Goal: Task Accomplishment & Management: Complete application form

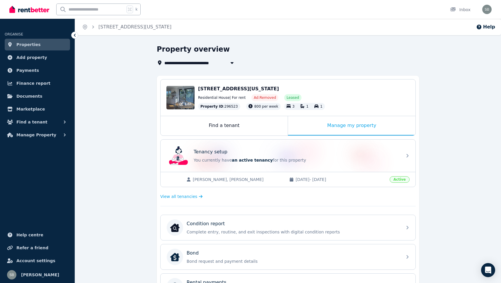
click at [185, 95] on div "Edit" at bounding box center [180, 97] width 28 height 23
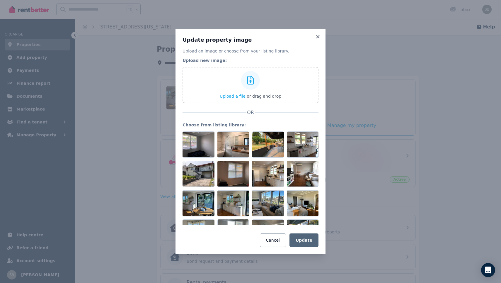
click at [100, 118] on div "Update property image Upload an image or choose from your listing library. Uplo…" at bounding box center [250, 141] width 501 height 283
click at [318, 38] on icon at bounding box center [318, 36] width 6 height 5
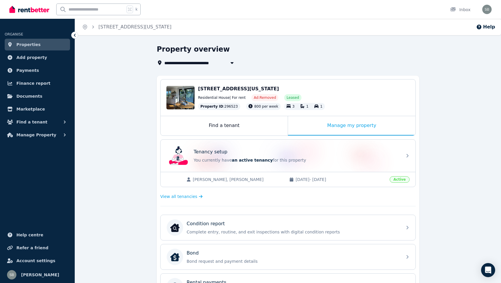
click at [434, 81] on div "**********" at bounding box center [288, 243] width 426 height 397
click at [30, 134] on span "Manage Property" at bounding box center [36, 134] width 40 height 7
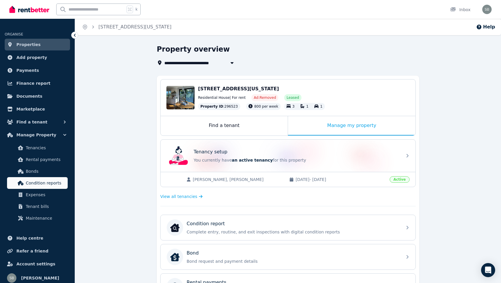
click at [42, 183] on span "Condition reports" at bounding box center [46, 182] width 40 height 7
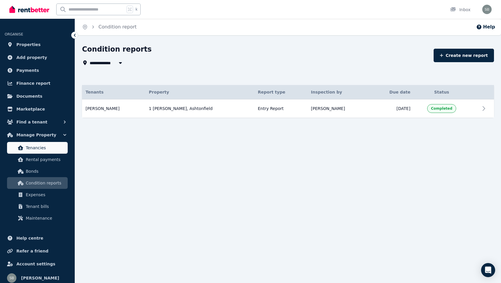
click at [31, 144] on span "Tenancies" at bounding box center [46, 147] width 40 height 7
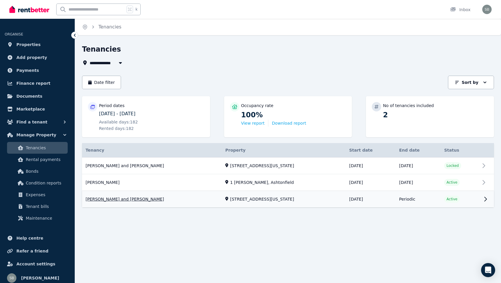
click at [132, 191] on link "View property details" at bounding box center [288, 199] width 412 height 16
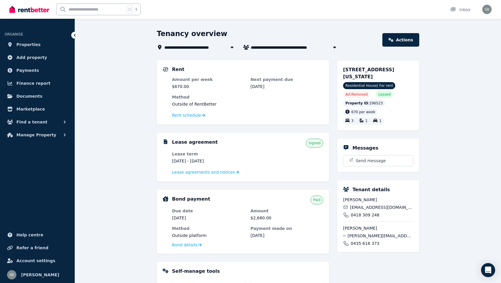
scroll to position [13, 0]
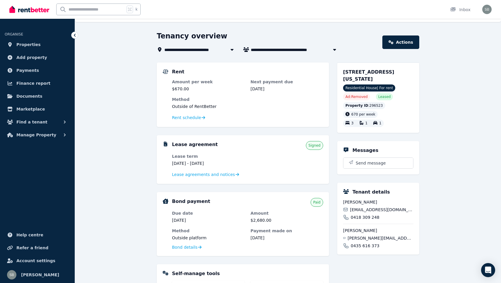
click at [297, 47] on span "[PERSON_NAME] and [PERSON_NAME]" at bounding box center [295, 49] width 89 height 7
type input "**********"
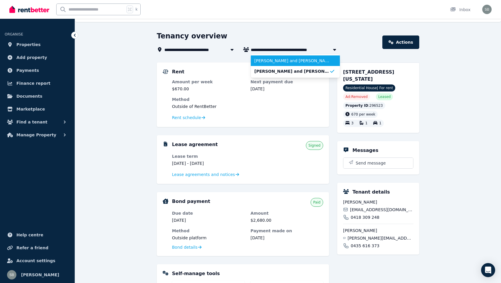
click at [295, 61] on span "[PERSON_NAME] and [PERSON_NAME]" at bounding box center [291, 61] width 75 height 6
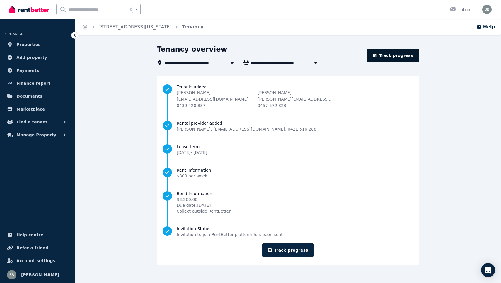
click at [391, 50] on link "Track progress" at bounding box center [393, 55] width 52 height 13
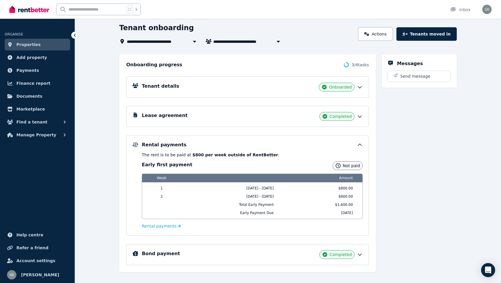
scroll to position [30, 0]
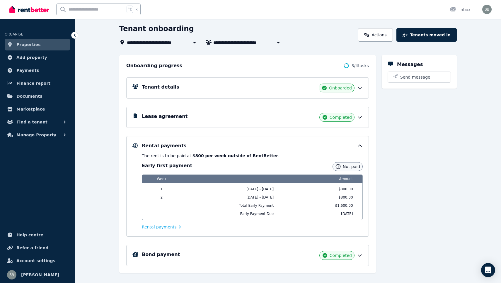
click at [340, 168] on icon at bounding box center [338, 166] width 4 height 4
click at [348, 166] on span "Not paid" at bounding box center [351, 167] width 17 height 6
click at [338, 167] on icon at bounding box center [338, 166] width 4 height 4
click at [341, 167] on icon at bounding box center [338, 167] width 6 height 6
click at [361, 168] on div "Not paid" at bounding box center [348, 166] width 30 height 9
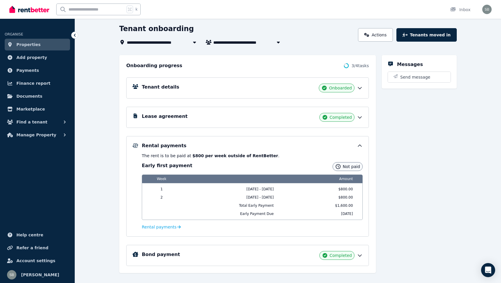
click at [351, 167] on span "Not paid" at bounding box center [351, 167] width 17 height 6
click at [350, 163] on div "Not paid" at bounding box center [348, 166] width 30 height 9
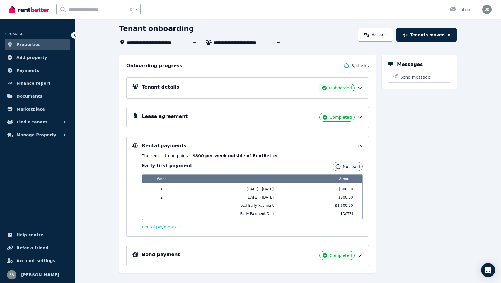
click at [346, 157] on p "The rent is to be paid at $800 per week outside of RentBetter ." at bounding box center [252, 156] width 221 height 6
click at [337, 167] on icon at bounding box center [338, 166] width 4 height 4
click at [360, 145] on icon at bounding box center [360, 146] width 6 height 6
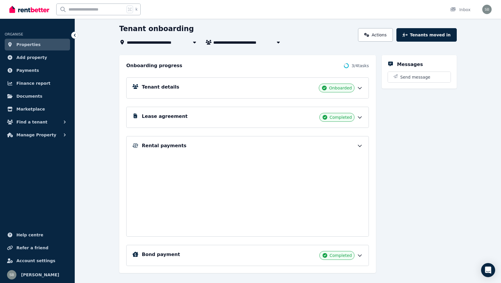
scroll to position [9, 0]
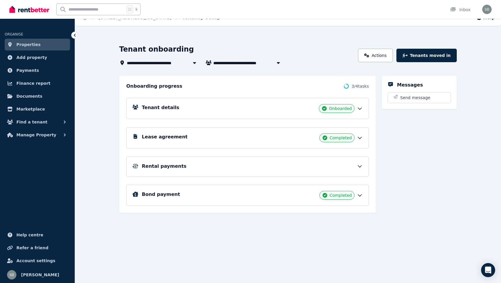
click at [357, 166] on icon at bounding box center [360, 166] width 6 height 6
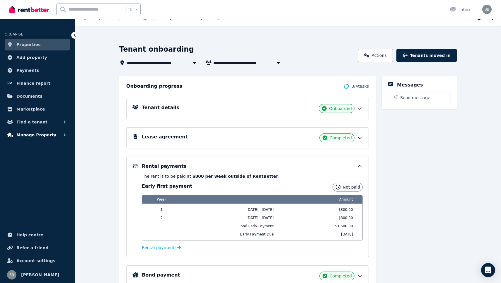
click at [46, 136] on span "Manage Property" at bounding box center [36, 134] width 40 height 7
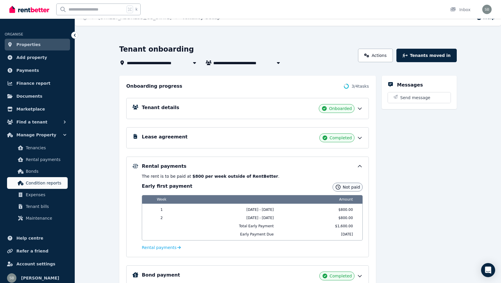
click at [41, 183] on span "Condition reports" at bounding box center [46, 182] width 40 height 7
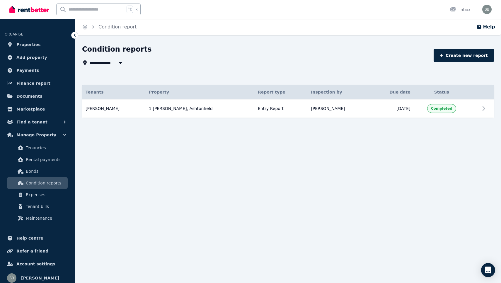
click at [119, 62] on icon "button" at bounding box center [120, 63] width 3 height 2
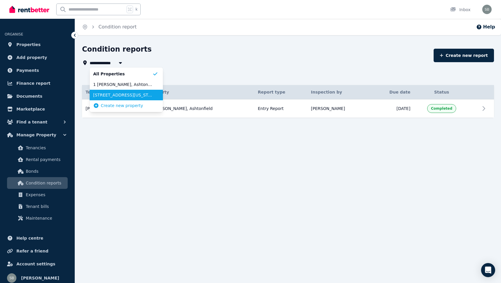
click at [114, 93] on span "[STREET_ADDRESS][US_STATE]" at bounding box center [122, 95] width 59 height 6
type input "**********"
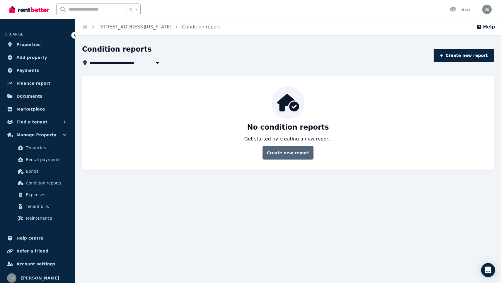
click at [280, 152] on link "Create new report" at bounding box center [288, 152] width 51 height 13
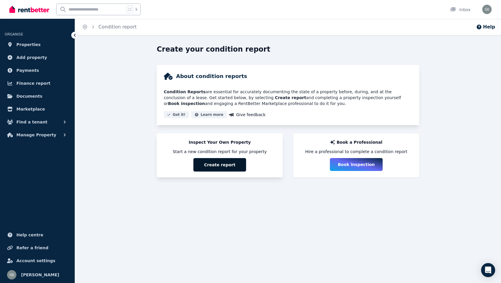
click at [234, 165] on button "Create report" at bounding box center [219, 164] width 53 height 13
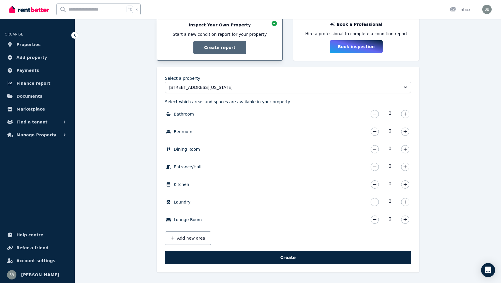
scroll to position [118, 0]
click at [403, 112] on button "button" at bounding box center [405, 114] width 8 height 8
click at [406, 128] on button "button" at bounding box center [405, 131] width 8 height 8
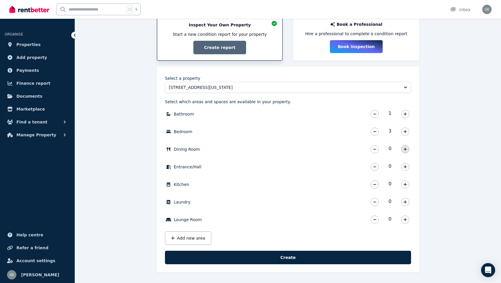
click at [406, 149] on icon "button" at bounding box center [406, 149] width 4 height 4
click at [406, 166] on icon "button" at bounding box center [405, 166] width 3 height 3
click at [406, 183] on icon "button" at bounding box center [405, 184] width 3 height 3
click at [404, 220] on icon "button" at bounding box center [406, 219] width 4 height 4
click at [405, 202] on icon "button" at bounding box center [405, 201] width 3 height 3
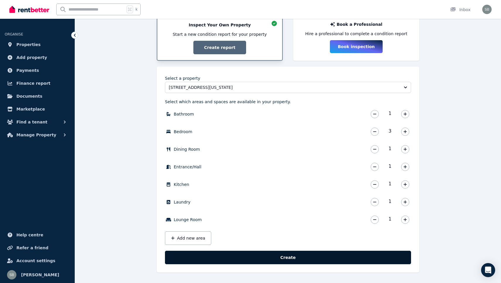
click at [284, 257] on button "Create" at bounding box center [288, 257] width 246 height 13
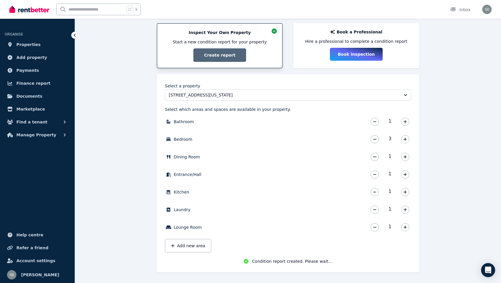
scroll to position [110, 0]
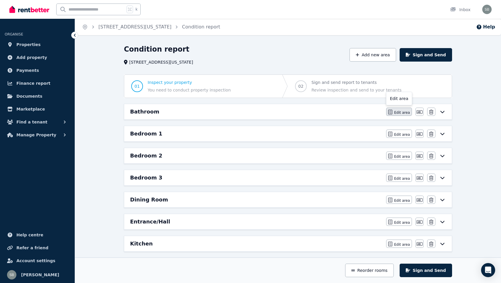
click at [407, 114] on span "Edit area" at bounding box center [402, 112] width 16 height 5
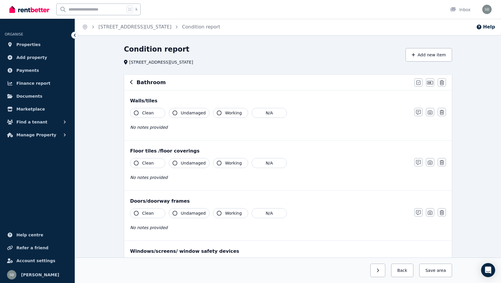
click at [145, 114] on span "Clean" at bounding box center [148, 113] width 12 height 6
click at [187, 115] on span "Undamaged" at bounding box center [193, 113] width 25 height 6
click at [229, 115] on span "Working" at bounding box center [233, 113] width 17 height 6
click at [145, 162] on span "Clean" at bounding box center [148, 163] width 12 height 6
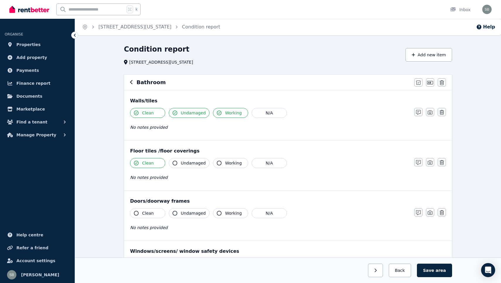
click at [181, 163] on span "Undamaged" at bounding box center [193, 163] width 25 height 6
click at [225, 165] on span "Working" at bounding box center [233, 163] width 17 height 6
click at [145, 213] on span "Clean" at bounding box center [148, 213] width 12 height 6
click at [186, 216] on span "Undamaged" at bounding box center [193, 213] width 25 height 6
click at [225, 213] on span "Working" at bounding box center [233, 213] width 17 height 6
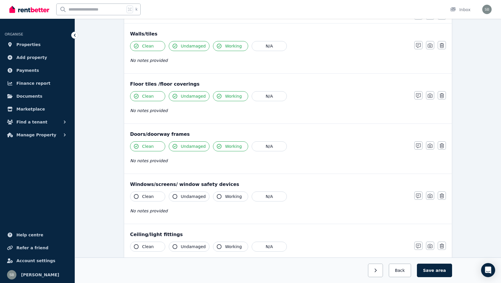
scroll to position [67, 0]
click at [159, 194] on button "Clean" at bounding box center [147, 196] width 35 height 10
click at [181, 195] on span "Undamaged" at bounding box center [193, 196] width 25 height 6
click at [222, 196] on button "Working" at bounding box center [230, 196] width 35 height 10
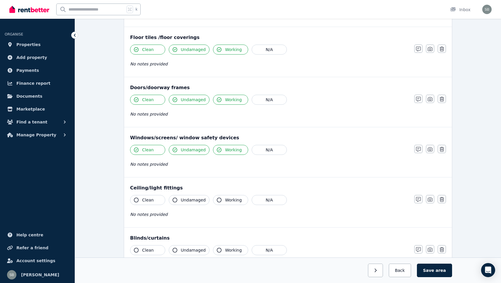
scroll to position [118, 0]
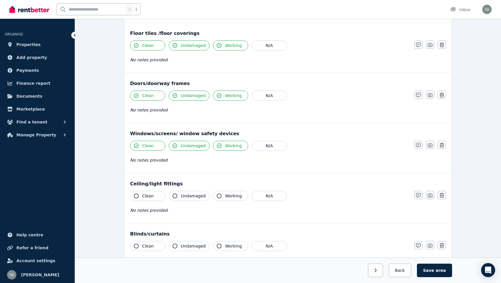
click at [154, 194] on button "Clean" at bounding box center [147, 196] width 35 height 10
click at [184, 196] on span "Undamaged" at bounding box center [193, 196] width 25 height 6
click at [223, 196] on button "Working" at bounding box center [230, 196] width 35 height 10
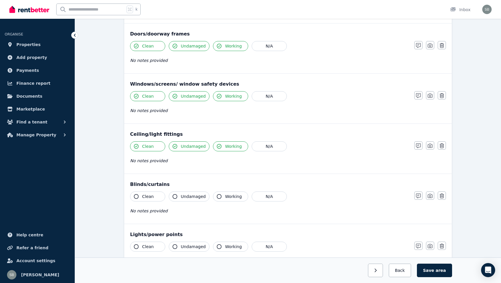
scroll to position [171, 0]
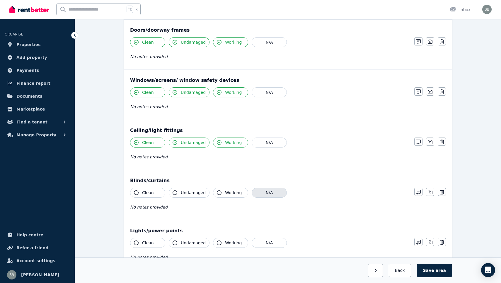
click at [260, 196] on button "N/A" at bounding box center [269, 193] width 35 height 10
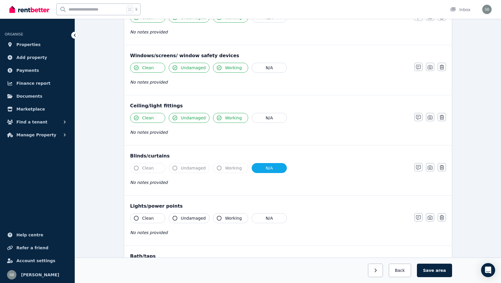
scroll to position [199, 0]
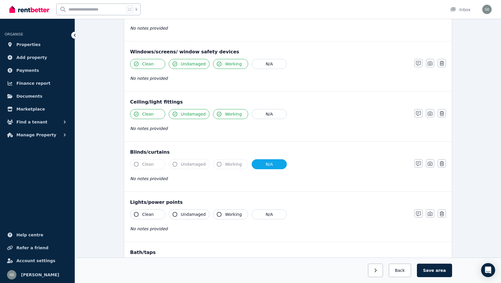
click at [155, 211] on button "Clean" at bounding box center [147, 214] width 35 height 10
click at [182, 213] on span "Undamaged" at bounding box center [193, 214] width 25 height 6
click at [219, 214] on icon "button" at bounding box center [219, 214] width 5 height 5
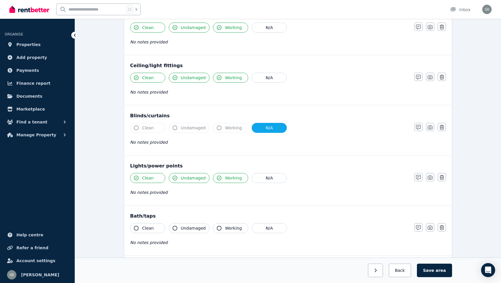
scroll to position [238, 0]
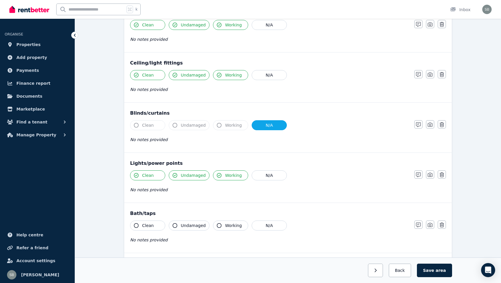
click at [146, 227] on span "Clean" at bounding box center [148, 225] width 12 height 6
click at [183, 227] on span "Undamaged" at bounding box center [193, 225] width 25 height 6
click at [226, 225] on span "Working" at bounding box center [233, 225] width 17 height 6
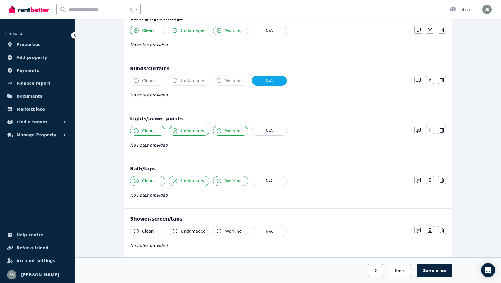
scroll to position [286, 0]
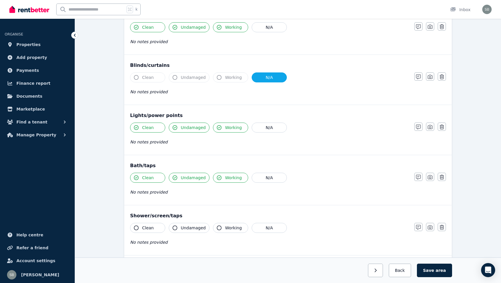
click at [147, 227] on span "Clean" at bounding box center [148, 228] width 12 height 6
click at [178, 225] on button "Undamaged" at bounding box center [189, 228] width 41 height 10
click at [225, 230] on span "Working" at bounding box center [233, 228] width 17 height 6
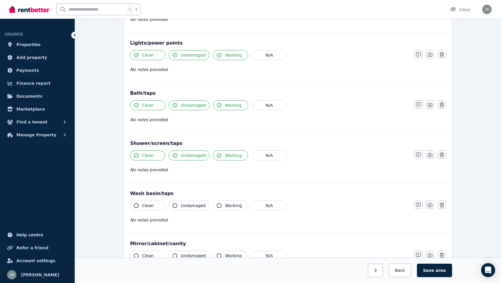
scroll to position [370, 0]
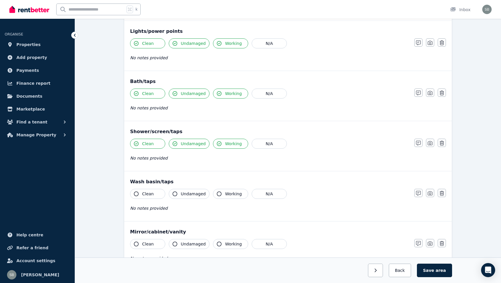
click at [143, 194] on span "Clean" at bounding box center [148, 194] width 12 height 6
click at [174, 195] on icon "button" at bounding box center [175, 193] width 5 height 5
click at [224, 198] on button "Working" at bounding box center [230, 194] width 35 height 10
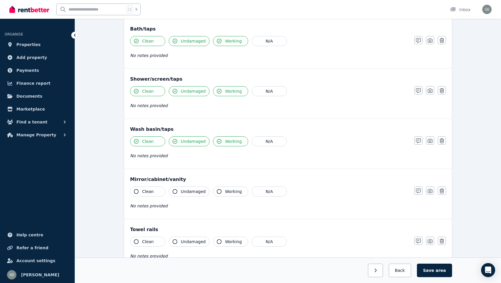
scroll to position [424, 0]
click at [152, 190] on span "Clean" at bounding box center [148, 191] width 12 height 6
click at [188, 192] on span "Undamaged" at bounding box center [193, 191] width 25 height 6
click at [223, 194] on button "Working" at bounding box center [230, 191] width 35 height 10
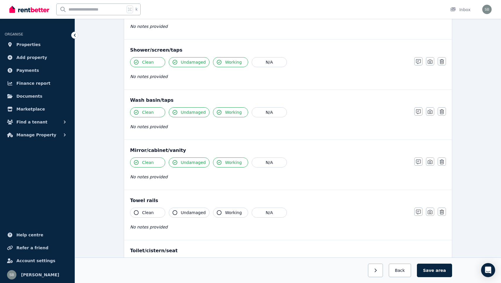
scroll to position [462, 0]
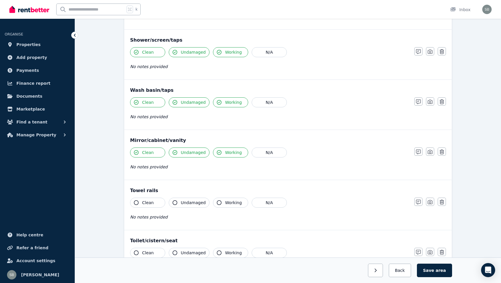
click at [144, 202] on span "Clean" at bounding box center [148, 203] width 12 height 6
click at [182, 203] on span "Undamaged" at bounding box center [193, 203] width 25 height 6
click at [225, 203] on span "Working" at bounding box center [233, 203] width 17 height 6
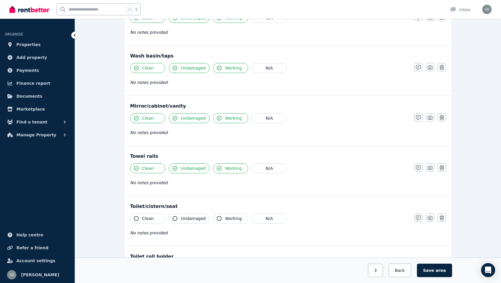
scroll to position [504, 0]
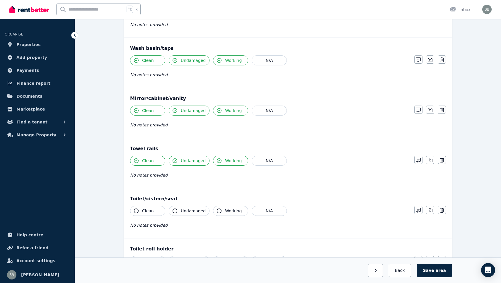
click at [146, 210] on span "Clean" at bounding box center [148, 211] width 12 height 6
click at [183, 212] on span "Undamaged" at bounding box center [193, 211] width 25 height 6
click at [222, 212] on button "Working" at bounding box center [230, 211] width 35 height 10
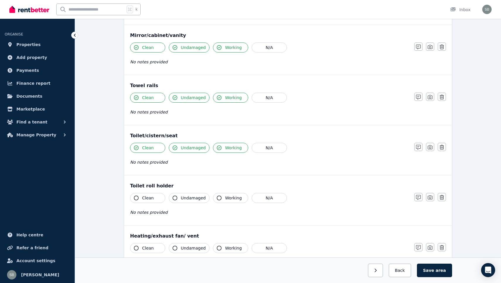
scroll to position [568, 0]
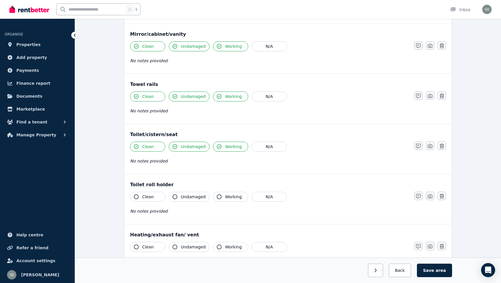
click at [149, 196] on span "Clean" at bounding box center [148, 197] width 12 height 6
click at [182, 199] on span "Undamaged" at bounding box center [193, 197] width 25 height 6
click at [215, 200] on button "Working" at bounding box center [230, 197] width 35 height 10
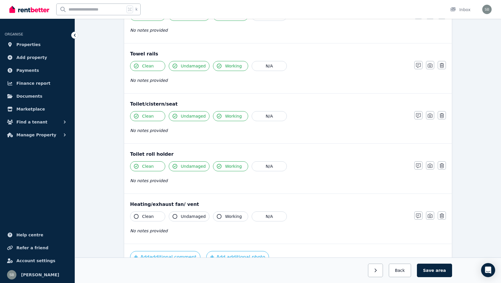
scroll to position [600, 0]
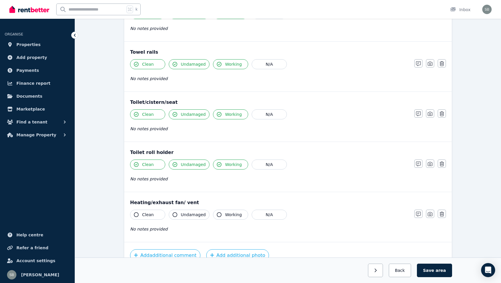
click at [155, 213] on button "Clean" at bounding box center [147, 215] width 35 height 10
click at [184, 215] on span "Undamaged" at bounding box center [193, 215] width 25 height 6
click at [229, 215] on span "Working" at bounding box center [233, 215] width 17 height 6
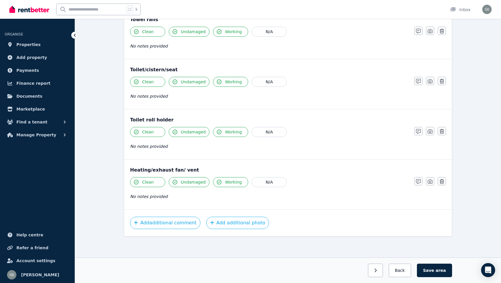
scroll to position [632, 0]
click at [433, 275] on button "Save area" at bounding box center [434, 269] width 35 height 13
click at [431, 266] on button "Save area" at bounding box center [435, 269] width 33 height 13
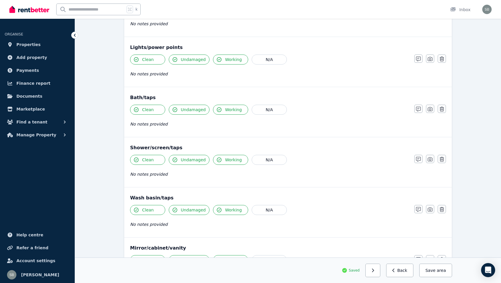
scroll to position [361, 0]
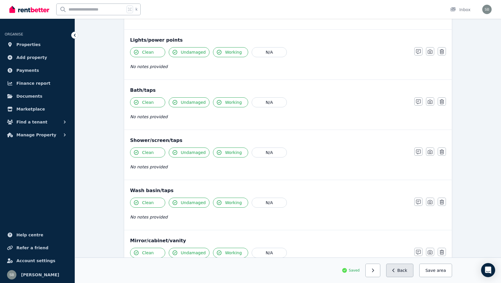
click at [401, 268] on button "Back" at bounding box center [399, 269] width 27 height 13
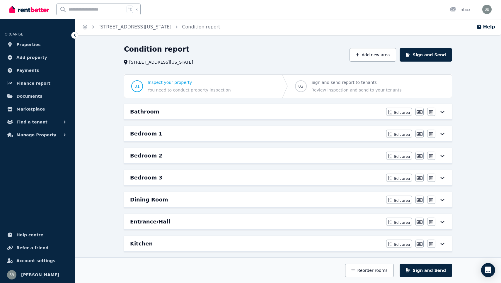
scroll to position [0, 0]
click at [442, 113] on icon at bounding box center [442, 111] width 7 height 5
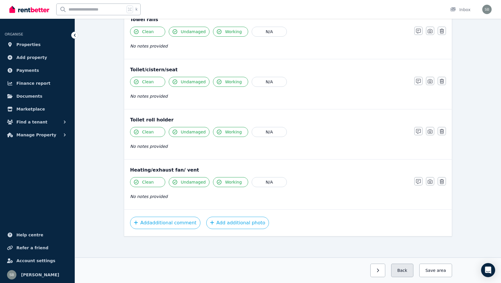
click at [407, 269] on button "Back" at bounding box center [402, 269] width 22 height 13
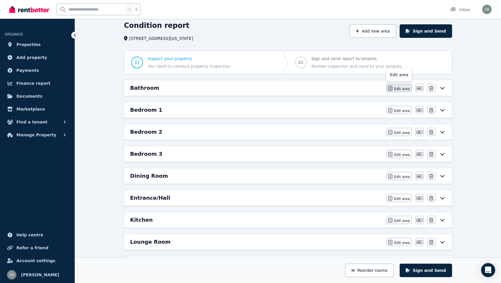
scroll to position [23, 0]
click at [403, 88] on span "Edit area" at bounding box center [402, 89] width 16 height 5
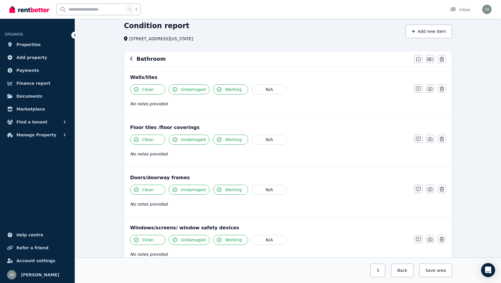
scroll to position [0, 0]
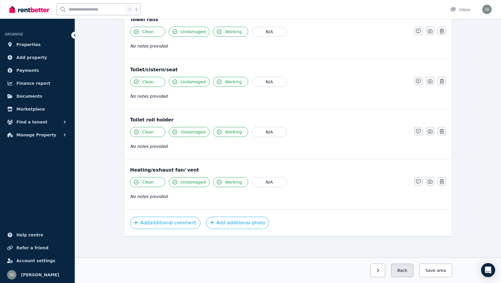
click at [403, 270] on button "Back" at bounding box center [402, 269] width 22 height 13
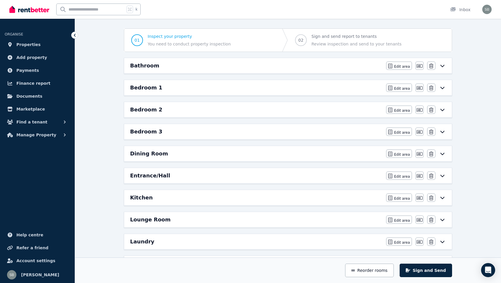
scroll to position [47, 0]
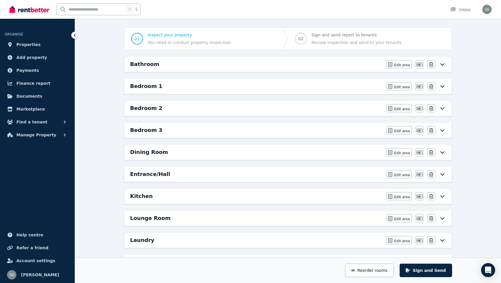
click at [442, 87] on icon at bounding box center [443, 86] width 4 height 2
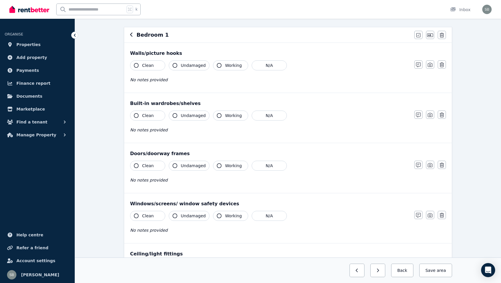
scroll to position [0, 0]
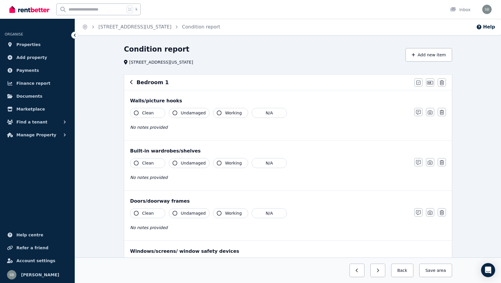
click at [143, 113] on span "Clean" at bounding box center [148, 113] width 12 height 6
click at [180, 113] on button "Undamaged" at bounding box center [189, 113] width 41 height 10
click at [227, 115] on span "Working" at bounding box center [233, 113] width 17 height 6
click at [151, 166] on button "Clean" at bounding box center [147, 163] width 35 height 10
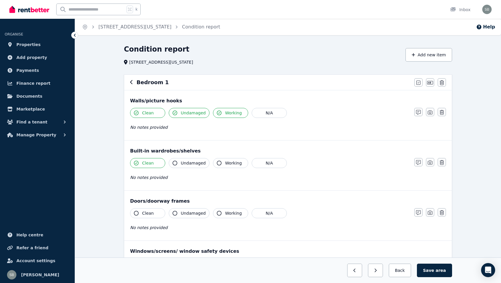
click at [176, 165] on icon "button" at bounding box center [175, 163] width 5 height 5
click at [218, 165] on icon "button" at bounding box center [219, 163] width 5 height 5
click at [151, 212] on span "Clean" at bounding box center [148, 213] width 12 height 6
click at [189, 210] on span "Undamaged" at bounding box center [193, 213] width 25 height 6
click at [227, 215] on span "Working" at bounding box center [233, 213] width 17 height 6
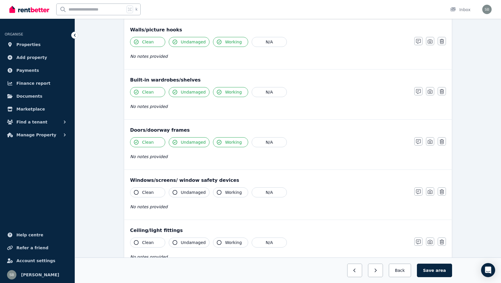
scroll to position [72, 0]
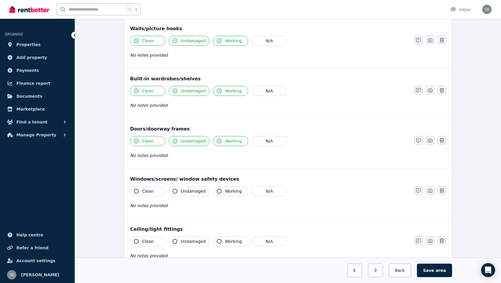
click at [201, 138] on span "Undamaged" at bounding box center [193, 141] width 25 height 6
click at [201, 143] on span "Undamaged" at bounding box center [193, 141] width 25 height 6
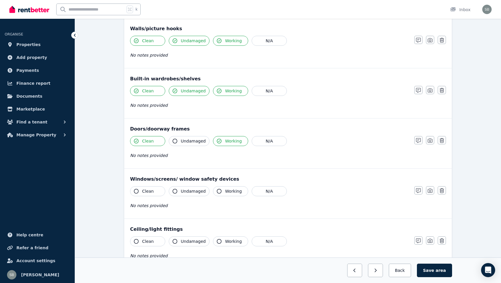
click at [201, 143] on span "Undamaged" at bounding box center [193, 141] width 25 height 6
click at [429, 143] on button "button" at bounding box center [430, 140] width 8 height 8
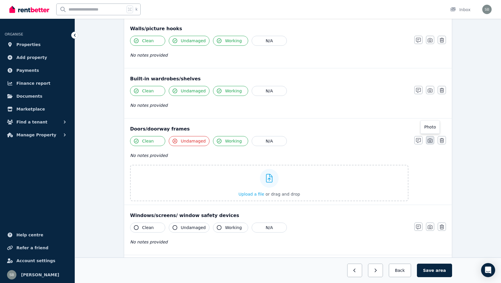
click at [429, 143] on button "button" at bounding box center [430, 140] width 8 height 8
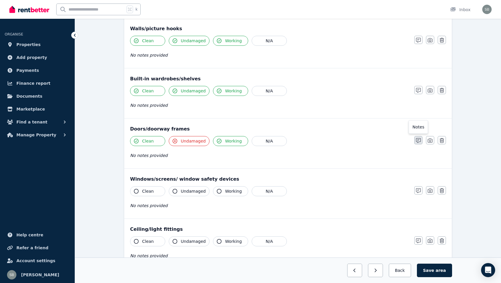
click at [420, 138] on icon "button" at bounding box center [418, 140] width 5 height 5
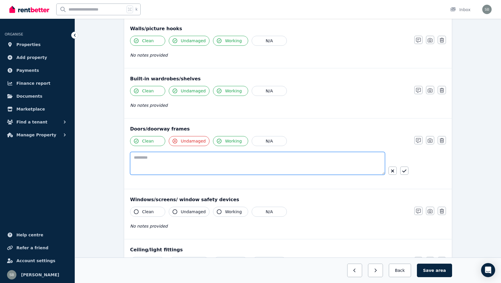
click at [351, 155] on textarea at bounding box center [257, 163] width 255 height 23
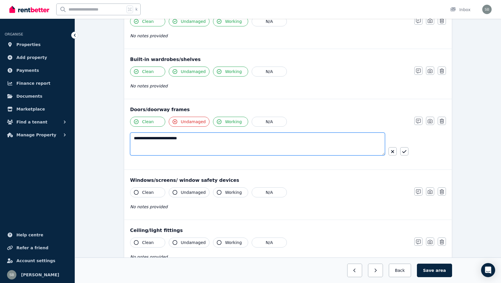
scroll to position [96, 0]
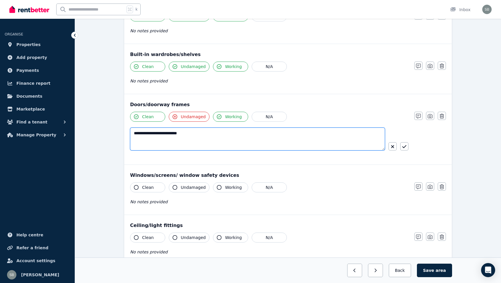
type textarea "**********"
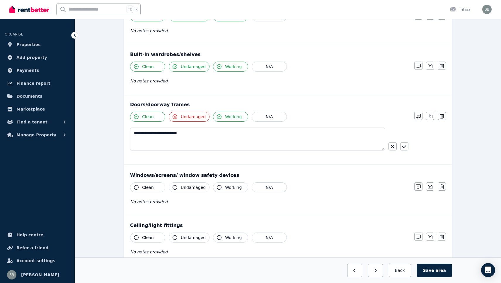
click at [151, 185] on span "Clean" at bounding box center [148, 187] width 12 height 6
click at [221, 185] on button "Working" at bounding box center [230, 187] width 35 height 10
click at [219, 189] on icon "button" at bounding box center [219, 187] width 5 height 5
click at [182, 186] on span "Undamaged" at bounding box center [193, 187] width 25 height 6
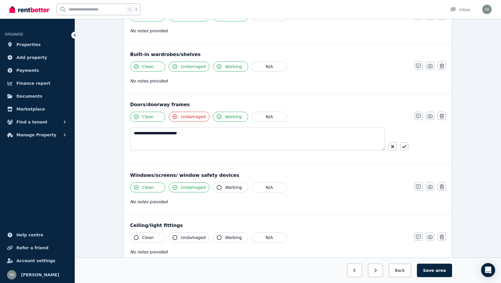
click at [189, 188] on span "Undamaged" at bounding box center [193, 187] width 25 height 6
click at [421, 187] on icon "button" at bounding box center [418, 186] width 5 height 5
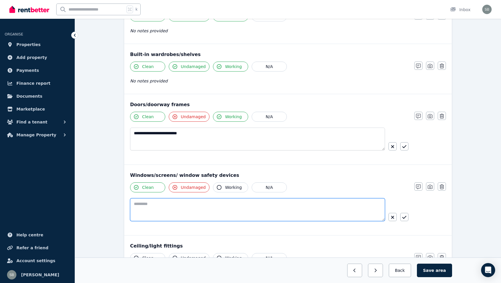
click at [330, 208] on textarea at bounding box center [257, 209] width 255 height 23
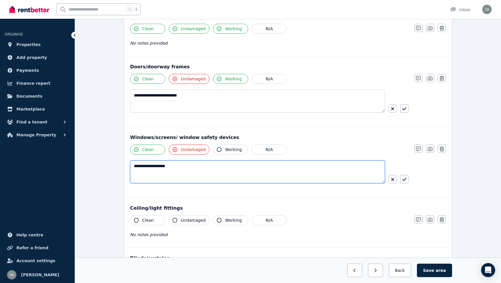
scroll to position [135, 0]
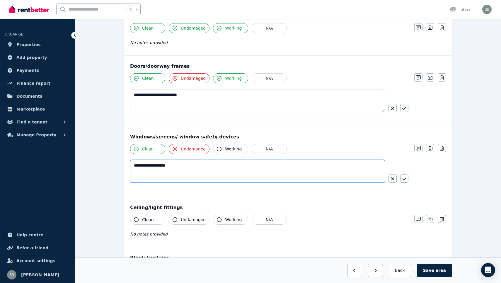
type textarea "**********"
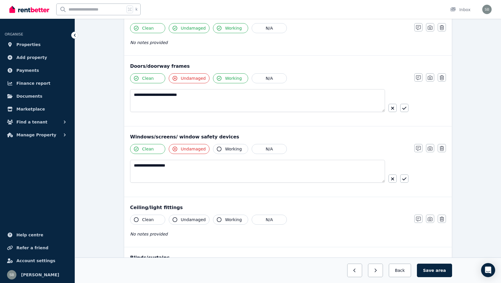
click at [394, 191] on div "**********" at bounding box center [269, 168] width 278 height 49
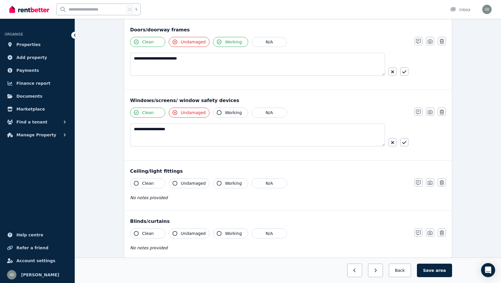
scroll to position [172, 0]
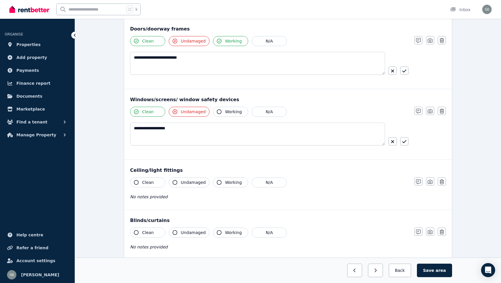
click at [145, 183] on span "Clean" at bounding box center [148, 182] width 12 height 6
click at [178, 180] on button "Undamaged" at bounding box center [189, 182] width 41 height 10
click at [222, 181] on button "Working" at bounding box center [230, 182] width 35 height 10
click at [139, 232] on button "Clean" at bounding box center [147, 232] width 35 height 10
click at [173, 233] on icon "button" at bounding box center [175, 232] width 5 height 5
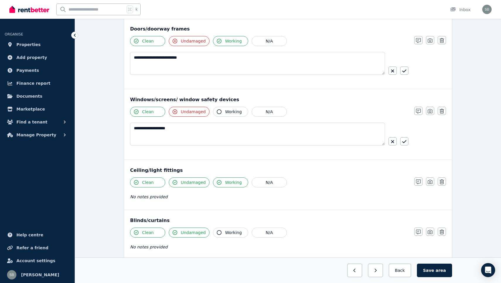
click at [222, 234] on button "Working" at bounding box center [230, 232] width 35 height 10
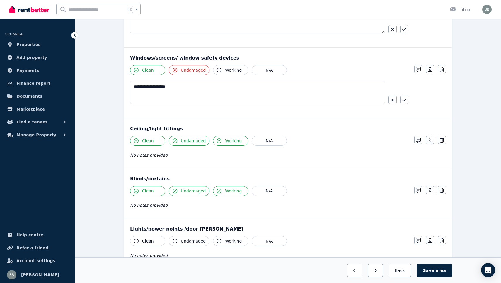
scroll to position [214, 0]
click at [153, 239] on span "Clean" at bounding box center [148, 240] width 12 height 6
click at [177, 242] on button "Undamaged" at bounding box center [189, 240] width 41 height 10
click at [220, 241] on icon "button" at bounding box center [219, 240] width 5 height 5
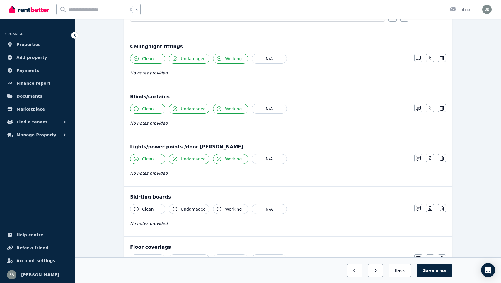
scroll to position [297, 0]
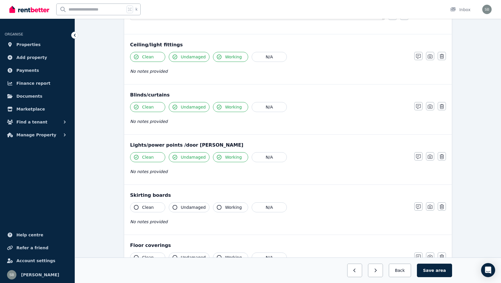
click at [149, 204] on span "Clean" at bounding box center [148, 207] width 12 height 6
click at [183, 203] on button "Undamaged" at bounding box center [189, 207] width 41 height 10
click at [221, 203] on button "Working" at bounding box center [230, 207] width 35 height 10
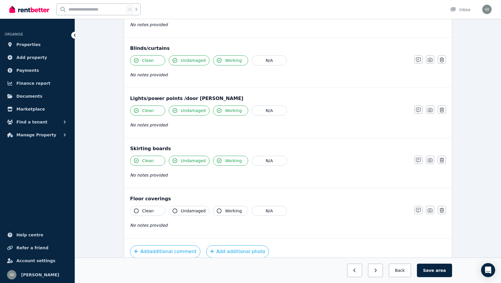
scroll to position [349, 0]
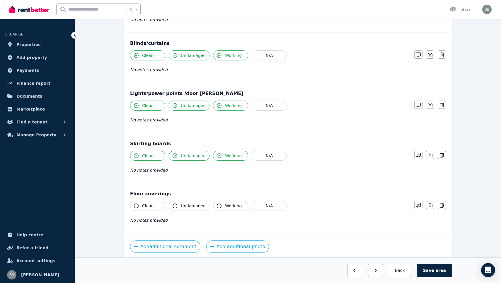
click at [140, 204] on button "Clean" at bounding box center [147, 206] width 35 height 10
click at [174, 205] on icon "button" at bounding box center [175, 205] width 5 height 5
click at [226, 210] on button "Working" at bounding box center [230, 206] width 35 height 10
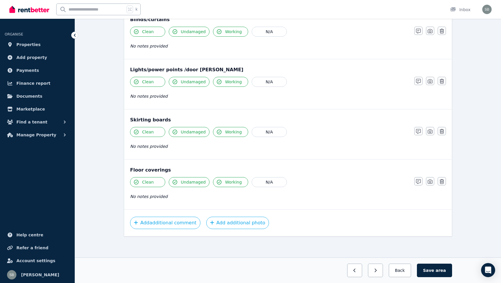
scroll to position [373, 0]
click at [431, 271] on button "Save area" at bounding box center [434, 269] width 35 height 13
click at [392, 266] on button "Back" at bounding box center [399, 269] width 27 height 13
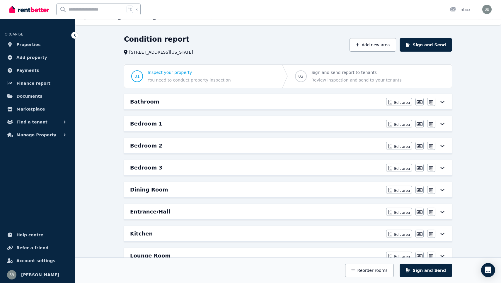
scroll to position [8, 0]
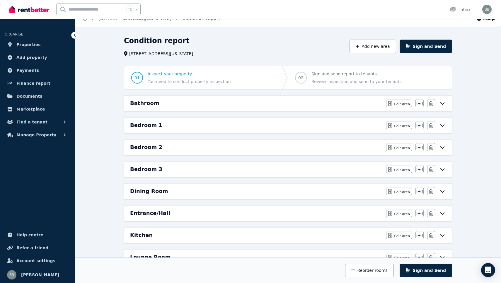
click at [444, 147] on icon at bounding box center [442, 147] width 7 height 5
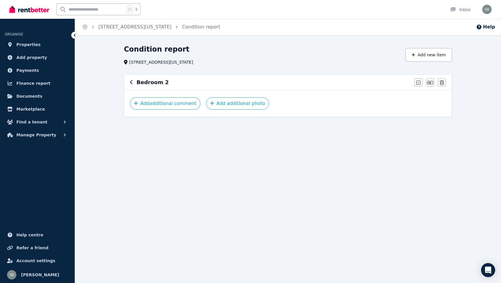
scroll to position [0, 0]
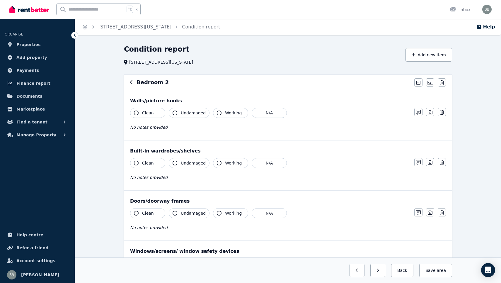
click at [156, 111] on button "Clean" at bounding box center [147, 113] width 35 height 10
click at [195, 115] on span "Undamaged" at bounding box center [193, 113] width 25 height 6
click at [227, 114] on span "Working" at bounding box center [233, 113] width 17 height 6
click at [152, 162] on span "Clean" at bounding box center [148, 163] width 12 height 6
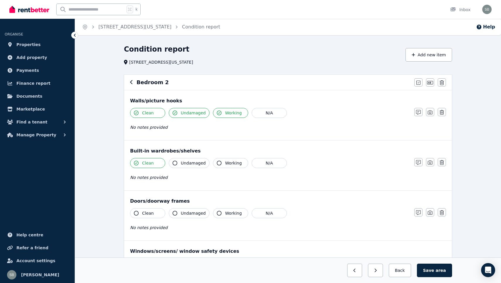
click at [179, 162] on button "Undamaged" at bounding box center [189, 163] width 41 height 10
click at [217, 162] on icon "button" at bounding box center [219, 163] width 5 height 5
click at [151, 213] on span "Clean" at bounding box center [148, 213] width 12 height 6
click at [184, 212] on span "Undamaged" at bounding box center [193, 213] width 25 height 6
click at [221, 212] on button "Working" at bounding box center [230, 213] width 35 height 10
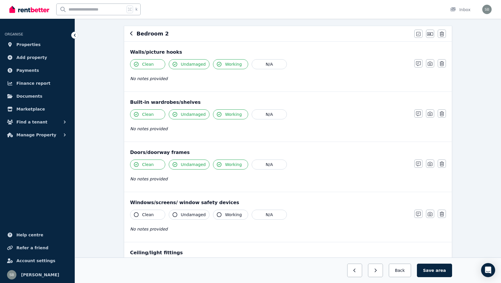
scroll to position [49, 0]
click at [157, 211] on button "Clean" at bounding box center [147, 214] width 35 height 10
click at [190, 215] on span "Undamaged" at bounding box center [193, 214] width 25 height 6
click at [222, 215] on button "Working" at bounding box center [230, 214] width 35 height 10
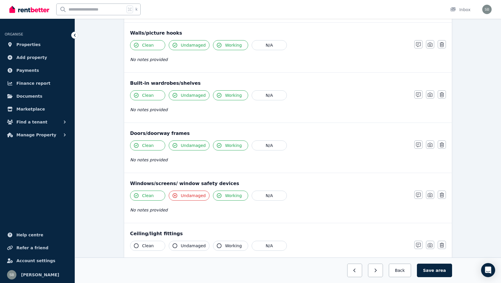
scroll to position [70, 0]
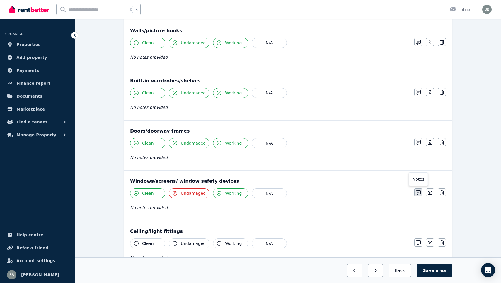
click at [417, 195] on button "button" at bounding box center [418, 192] width 8 height 8
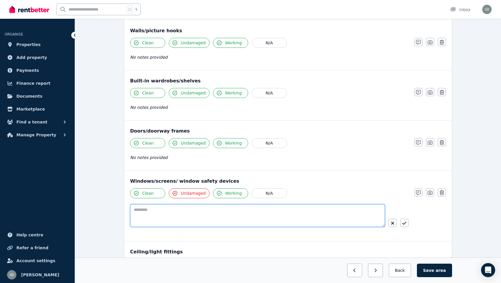
click at [287, 212] on textarea at bounding box center [257, 215] width 255 height 23
click at [158, 211] on textarea "**********" at bounding box center [257, 215] width 255 height 23
click at [263, 210] on textarea "**********" at bounding box center [257, 215] width 255 height 23
click at [306, 209] on textarea "**********" at bounding box center [257, 215] width 255 height 23
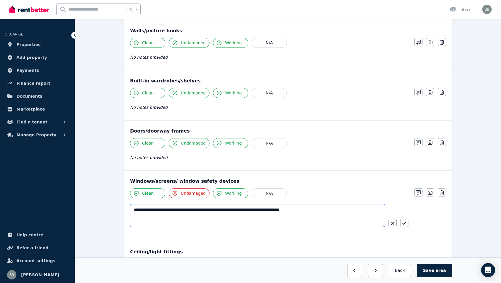
click at [306, 209] on textarea "**********" at bounding box center [257, 215] width 255 height 23
click at [344, 215] on textarea "**********" at bounding box center [257, 215] width 255 height 23
click at [135, 208] on textarea "**********" at bounding box center [257, 215] width 255 height 23
click at [136, 211] on textarea "**********" at bounding box center [257, 215] width 255 height 23
click at [169, 211] on textarea "**********" at bounding box center [257, 215] width 255 height 23
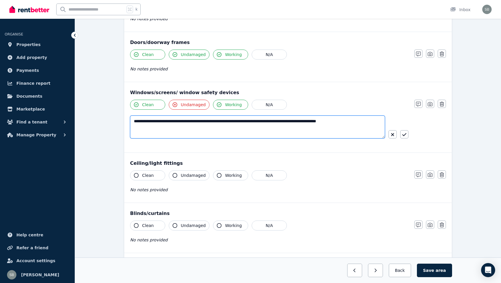
scroll to position [159, 0]
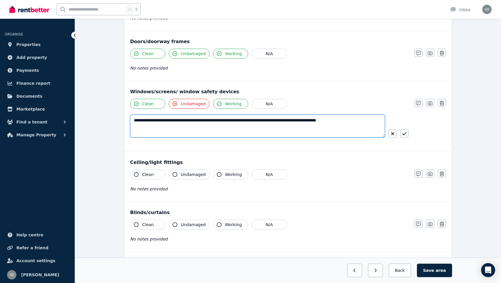
type textarea "**********"
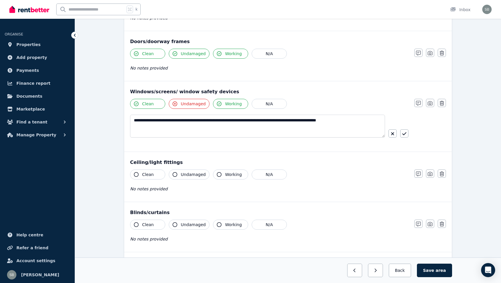
click at [140, 172] on button "Clean" at bounding box center [147, 174] width 35 height 10
click at [190, 168] on div "Ceiling/light fittings Clean Undamaged Working N/A No notes provided Notes Phot…" at bounding box center [288, 177] width 328 height 50
click at [190, 173] on span "Undamaged" at bounding box center [193, 174] width 25 height 6
click at [222, 171] on button "Working" at bounding box center [230, 174] width 35 height 10
click at [147, 224] on span "Clean" at bounding box center [148, 225] width 12 height 6
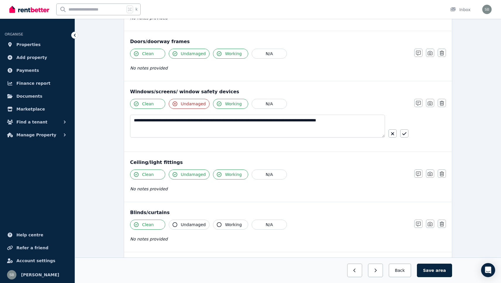
click at [181, 224] on span "Undamaged" at bounding box center [193, 225] width 25 height 6
click at [213, 222] on button "Working" at bounding box center [230, 225] width 35 height 10
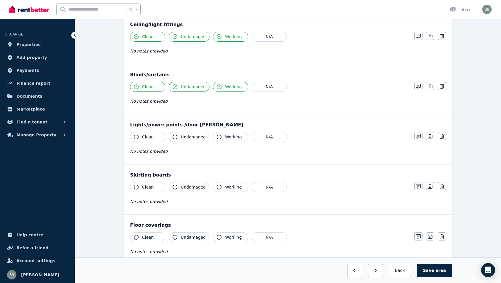
scroll to position [296, 0]
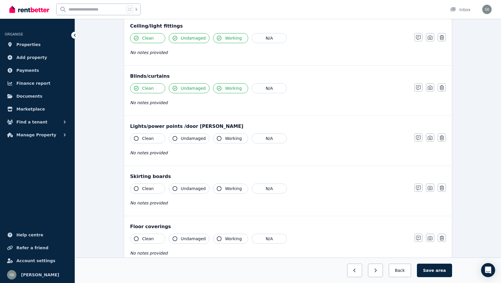
click at [151, 140] on span "Clean" at bounding box center [148, 138] width 12 height 6
click at [172, 140] on button "Undamaged" at bounding box center [189, 138] width 41 height 10
click at [213, 140] on button "Working" at bounding box center [230, 138] width 35 height 10
click at [143, 188] on span "Clean" at bounding box center [148, 189] width 12 height 6
click at [182, 185] on button "Undamaged" at bounding box center [189, 188] width 41 height 10
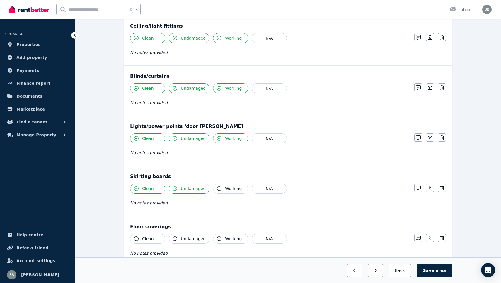
click at [223, 185] on button "Working" at bounding box center [230, 188] width 35 height 10
click at [137, 237] on icon "button" at bounding box center [136, 238] width 5 height 5
click at [179, 238] on button "Undamaged" at bounding box center [189, 239] width 41 height 10
click at [217, 239] on icon "button" at bounding box center [219, 238] width 5 height 5
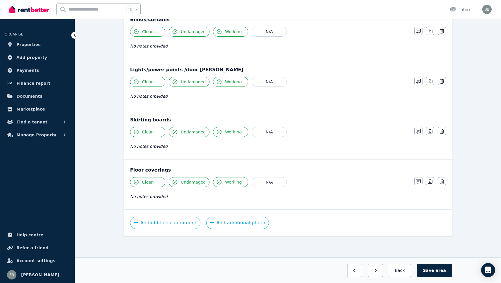
scroll to position [352, 0]
click at [430, 267] on button "Save area" at bounding box center [434, 269] width 35 height 13
click at [407, 274] on button "Back" at bounding box center [399, 269] width 27 height 13
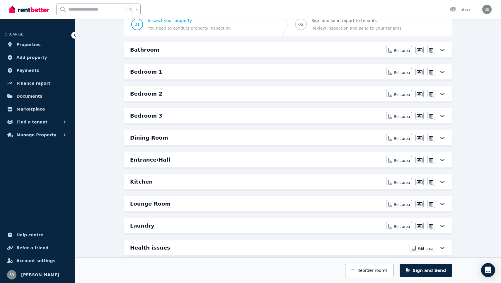
scroll to position [56, 0]
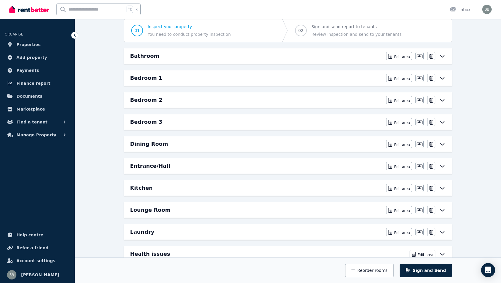
click at [443, 122] on icon at bounding box center [442, 122] width 7 height 5
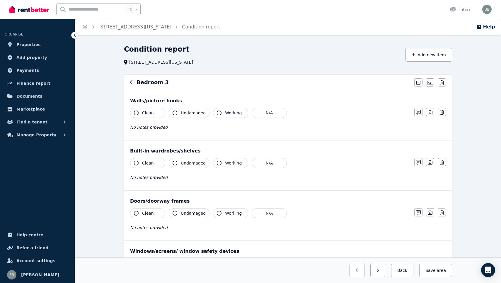
click at [142, 114] on button "Clean" at bounding box center [147, 113] width 35 height 10
click at [174, 113] on icon "button" at bounding box center [175, 112] width 5 height 5
click at [225, 114] on span "Working" at bounding box center [233, 113] width 17 height 6
click at [152, 166] on span "Clean" at bounding box center [148, 163] width 12 height 6
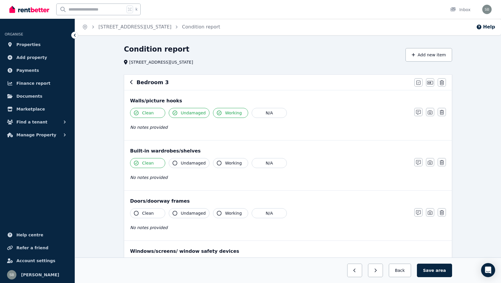
click at [182, 162] on span "Undamaged" at bounding box center [193, 163] width 25 height 6
click at [217, 162] on icon "button" at bounding box center [219, 163] width 5 height 5
click at [142, 166] on button "Clean" at bounding box center [147, 163] width 35 height 10
click at [142, 212] on span "Clean" at bounding box center [148, 213] width 12 height 6
click at [176, 209] on button "Undamaged" at bounding box center [189, 213] width 41 height 10
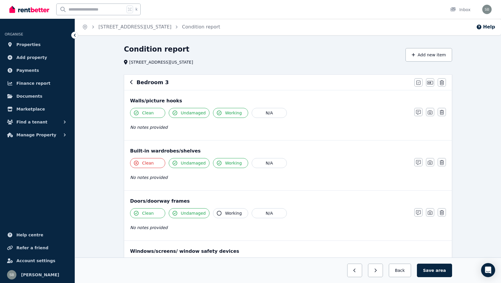
click at [224, 219] on div "Clean Undamaged Working N/A No notes provided" at bounding box center [269, 222] width 278 height 29
click at [225, 212] on span "Working" at bounding box center [233, 213] width 17 height 6
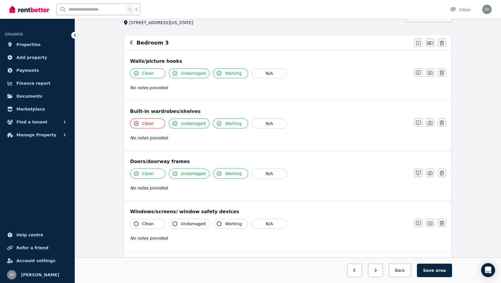
scroll to position [41, 0]
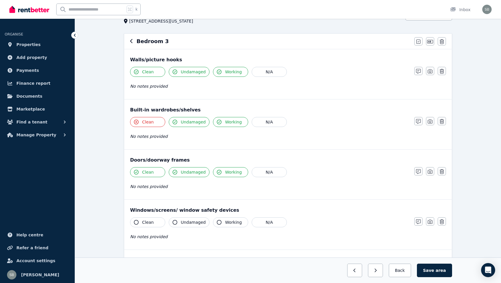
click at [143, 222] on span "Clean" at bounding box center [148, 222] width 12 height 6
click at [178, 225] on button "Undamaged" at bounding box center [189, 222] width 41 height 10
click at [225, 222] on span "Working" at bounding box center [233, 222] width 17 height 6
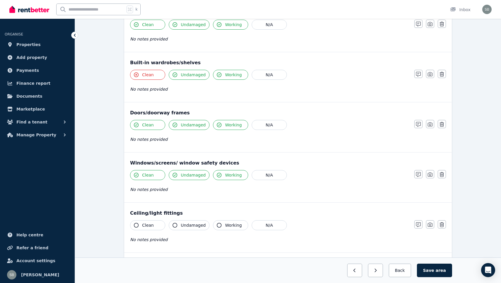
scroll to position [91, 0]
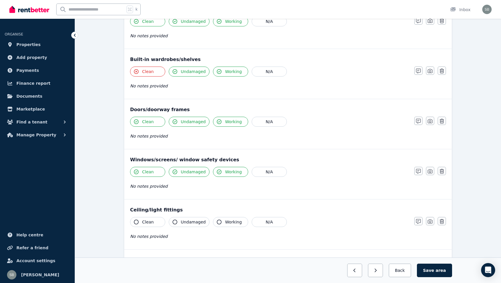
click at [156, 220] on button "Clean" at bounding box center [147, 222] width 35 height 10
click at [184, 219] on span "Undamaged" at bounding box center [193, 222] width 25 height 6
click at [221, 224] on button "Working" at bounding box center [230, 222] width 35 height 10
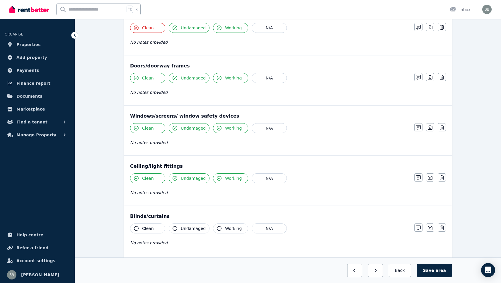
scroll to position [136, 0]
click at [145, 227] on span "Clean" at bounding box center [148, 228] width 12 height 6
click at [181, 225] on button "Undamaged" at bounding box center [189, 227] width 41 height 10
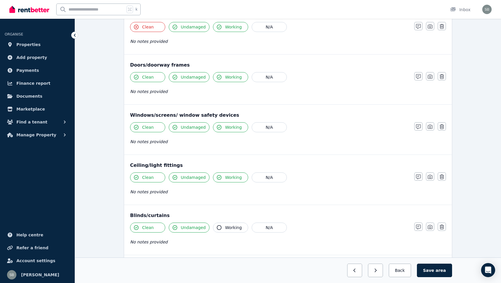
click at [217, 227] on icon "button" at bounding box center [219, 227] width 5 height 5
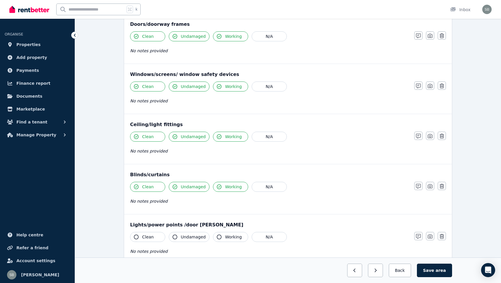
scroll to position [180, 0]
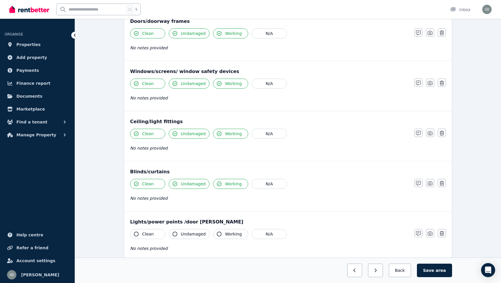
click at [149, 233] on span "Clean" at bounding box center [148, 234] width 12 height 6
click at [175, 233] on icon "button" at bounding box center [175, 234] width 5 height 5
click at [230, 236] on span "Working" at bounding box center [233, 234] width 17 height 6
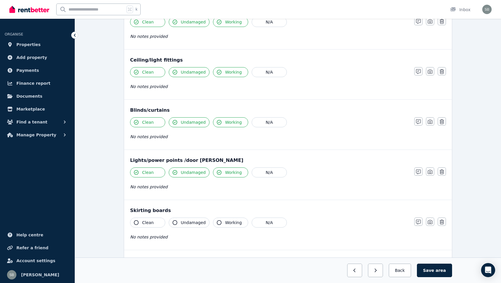
scroll to position [244, 0]
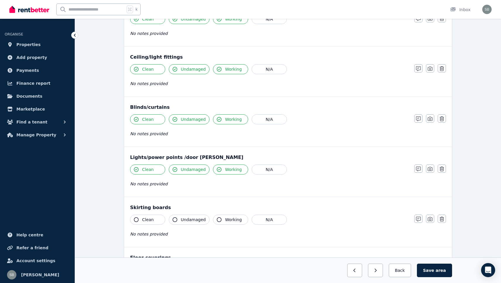
click at [145, 219] on span "Clean" at bounding box center [148, 220] width 12 height 6
click at [183, 221] on span "Undamaged" at bounding box center [193, 220] width 25 height 6
click at [217, 220] on icon "button" at bounding box center [219, 219] width 5 height 5
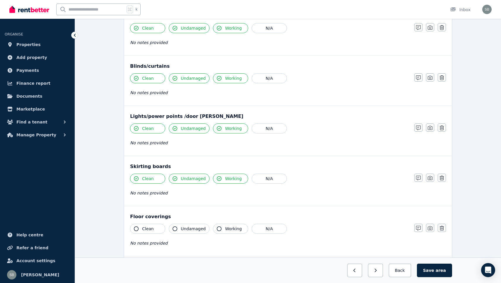
scroll to position [287, 0]
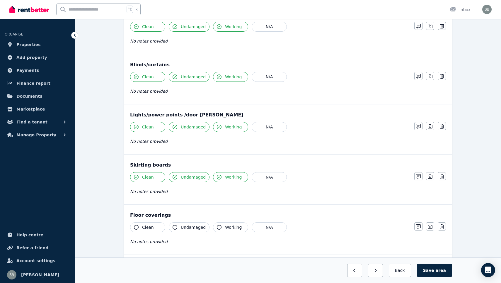
click at [152, 229] on span "Clean" at bounding box center [148, 227] width 12 height 6
click at [182, 229] on span "Undamaged" at bounding box center [193, 227] width 25 height 6
click at [215, 226] on button "Working" at bounding box center [230, 227] width 35 height 10
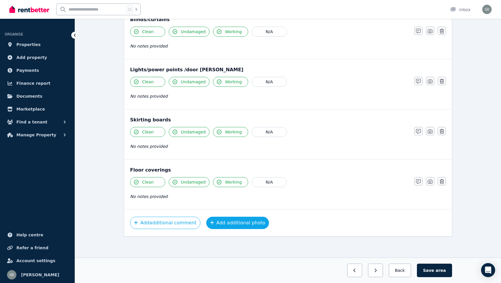
scroll to position [332, 0]
click at [426, 268] on button "Save area" at bounding box center [434, 269] width 35 height 13
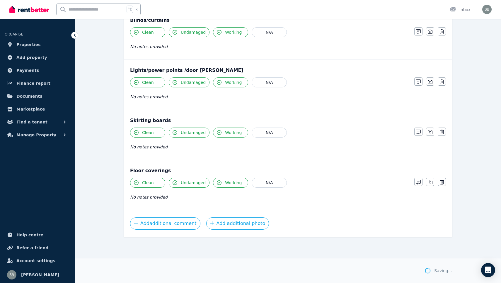
scroll to position [331, 0]
click at [402, 268] on button "Back" at bounding box center [399, 269] width 27 height 13
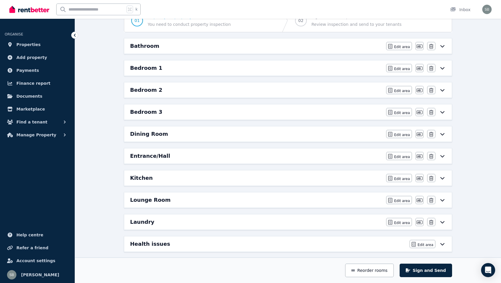
scroll to position [65, 0]
click at [442, 134] on icon at bounding box center [442, 134] width 7 height 5
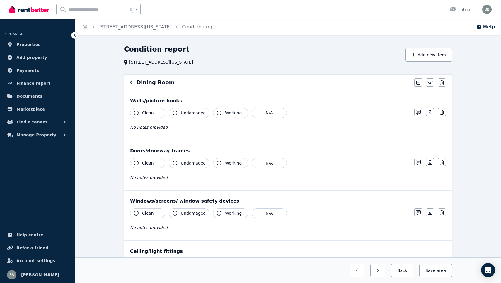
click at [157, 111] on button "Clean" at bounding box center [147, 113] width 35 height 10
click at [183, 112] on span "Undamaged" at bounding box center [193, 113] width 25 height 6
click at [219, 114] on icon "button" at bounding box center [219, 112] width 5 height 5
click at [144, 167] on button "Clean" at bounding box center [147, 163] width 35 height 10
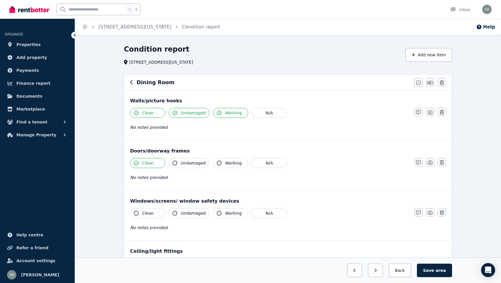
click at [189, 163] on span "Undamaged" at bounding box center [193, 163] width 25 height 6
click at [218, 168] on div "Clean Undamaged Working N/A No notes provided" at bounding box center [269, 172] width 278 height 29
click at [218, 167] on button "Working" at bounding box center [230, 163] width 35 height 10
click at [145, 212] on span "Clean" at bounding box center [148, 213] width 12 height 6
click at [184, 212] on span "Undamaged" at bounding box center [193, 213] width 25 height 6
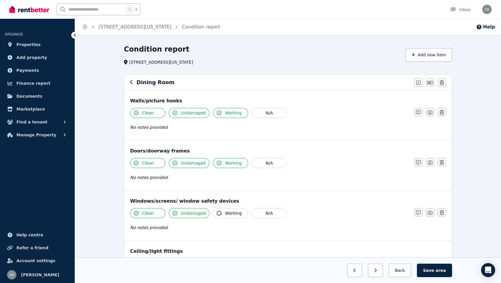
click at [236, 212] on span "Working" at bounding box center [233, 213] width 17 height 6
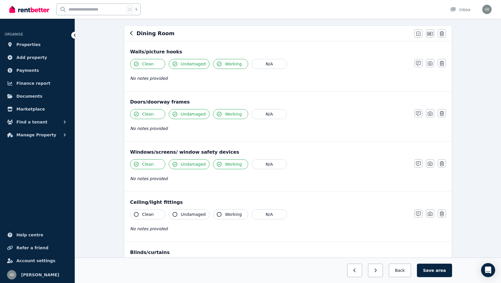
scroll to position [51, 0]
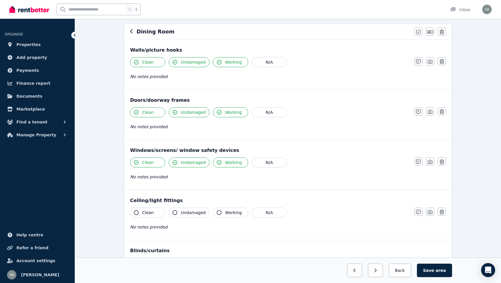
click at [146, 216] on button "Clean" at bounding box center [147, 213] width 35 height 10
click at [180, 216] on button "Undamaged" at bounding box center [189, 213] width 41 height 10
click at [225, 212] on span "Working" at bounding box center [233, 213] width 17 height 6
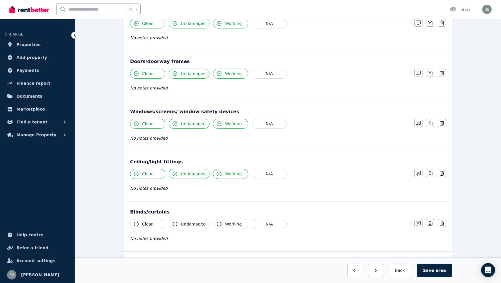
scroll to position [90, 0]
click at [141, 222] on button "Clean" at bounding box center [147, 223] width 35 height 10
click at [185, 222] on span "Undamaged" at bounding box center [193, 223] width 25 height 6
click at [220, 222] on button "Working" at bounding box center [230, 223] width 35 height 10
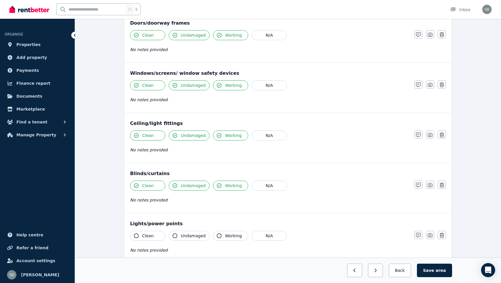
scroll to position [130, 0]
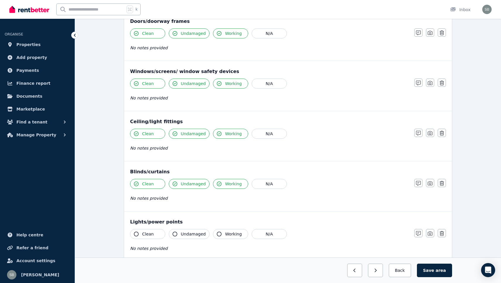
click at [149, 233] on span "Clean" at bounding box center [148, 234] width 12 height 6
click at [178, 234] on button "Undamaged" at bounding box center [189, 234] width 41 height 10
click at [223, 234] on button "Working" at bounding box center [230, 234] width 35 height 10
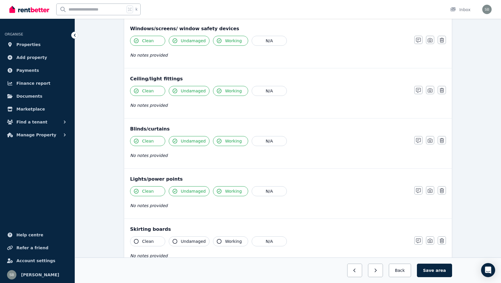
scroll to position [174, 0]
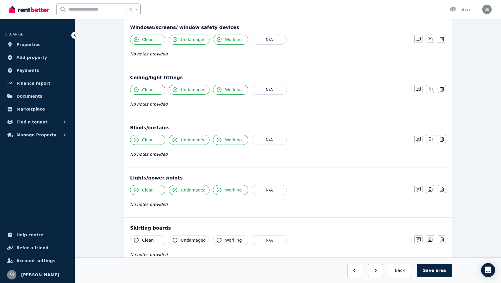
click at [154, 237] on button "Clean" at bounding box center [147, 240] width 35 height 10
click at [177, 237] on button "Undamaged" at bounding box center [189, 240] width 41 height 10
click at [219, 240] on icon "button" at bounding box center [219, 240] width 5 height 5
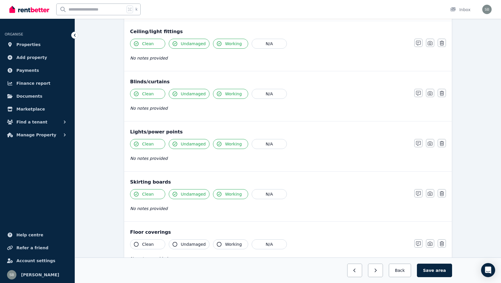
scroll to position [223, 0]
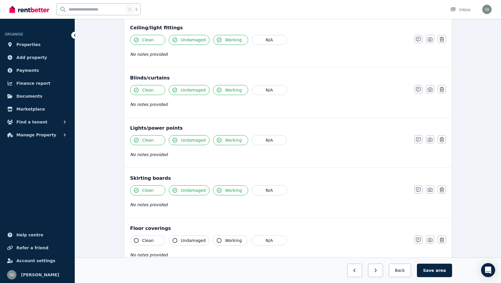
click at [137, 242] on icon "button" at bounding box center [136, 240] width 5 height 5
click at [187, 241] on span "Undamaged" at bounding box center [193, 240] width 25 height 6
click at [222, 241] on button "Working" at bounding box center [230, 240] width 35 height 10
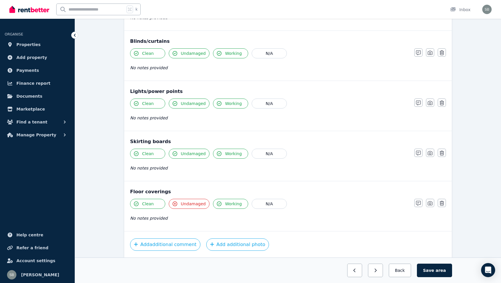
scroll to position [266, 0]
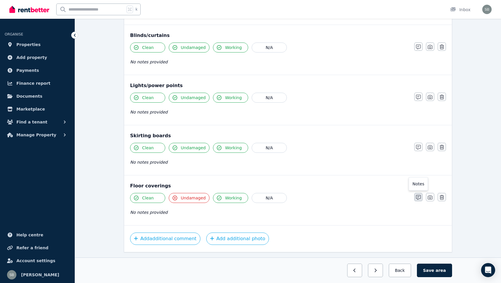
click at [418, 196] on icon "button" at bounding box center [418, 197] width 5 height 5
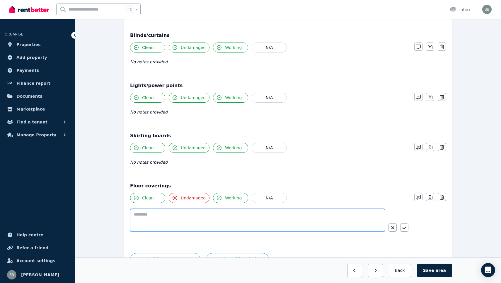
click at [347, 214] on textarea at bounding box center [257, 220] width 255 height 23
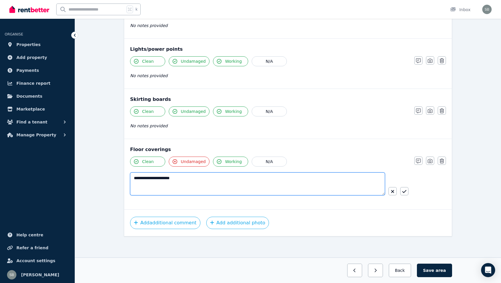
scroll to position [302, 0]
type textarea "**********"
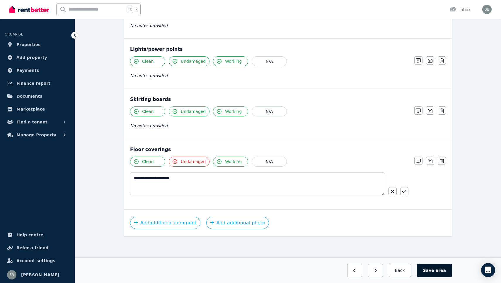
click at [428, 269] on button "Save area" at bounding box center [434, 269] width 35 height 13
click at [406, 271] on button "Back" at bounding box center [399, 269] width 27 height 13
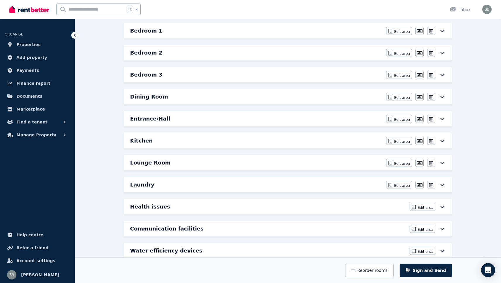
scroll to position [102, 0]
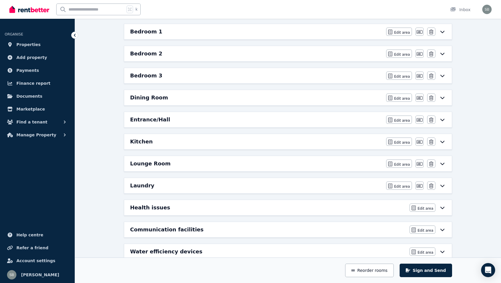
click at [442, 54] on icon at bounding box center [443, 54] width 4 height 2
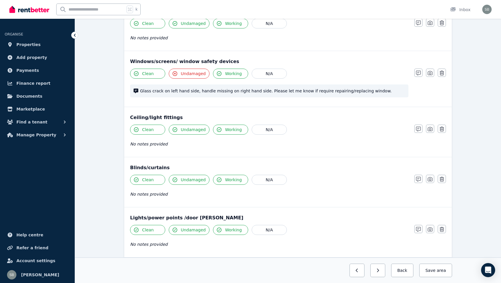
scroll to position [200, 0]
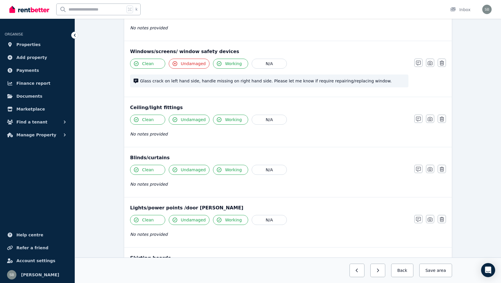
click at [179, 171] on button "Undamaged" at bounding box center [189, 170] width 41 height 10
click at [421, 170] on button "button" at bounding box center [418, 169] width 8 height 8
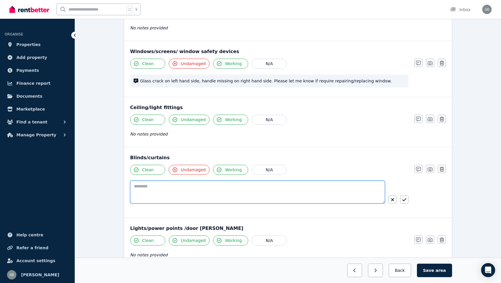
click at [363, 192] on textarea at bounding box center [257, 192] width 255 height 23
type textarea "*"
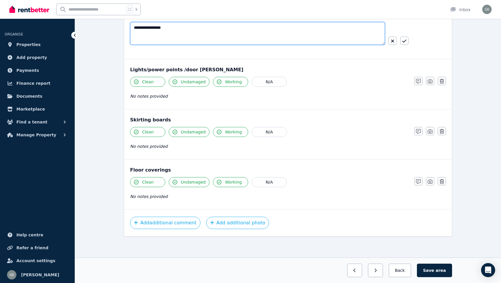
scroll to position [358, 0]
type textarea "**********"
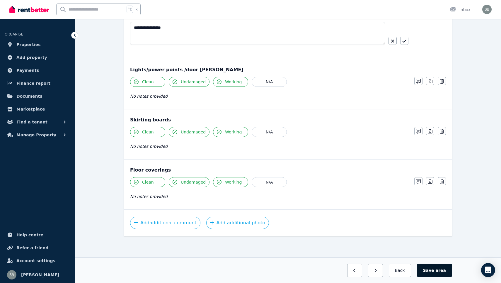
click at [429, 270] on button "Save area" at bounding box center [434, 269] width 35 height 13
click at [407, 272] on button "Back" at bounding box center [399, 269] width 27 height 13
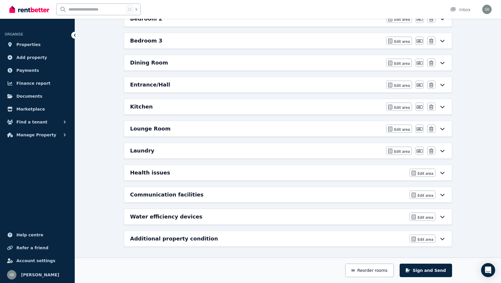
scroll to position [133, 0]
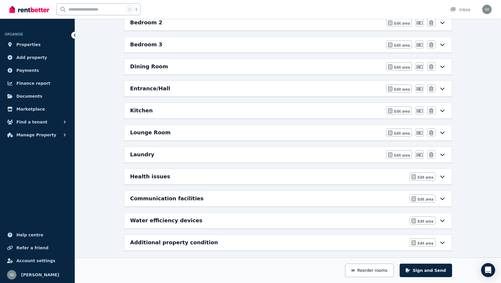
click at [443, 67] on icon at bounding box center [442, 66] width 7 height 5
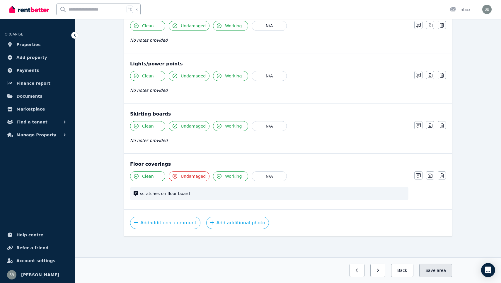
click at [432, 269] on button "Save area" at bounding box center [435, 269] width 33 height 13
click at [395, 266] on button "Back" at bounding box center [399, 269] width 27 height 13
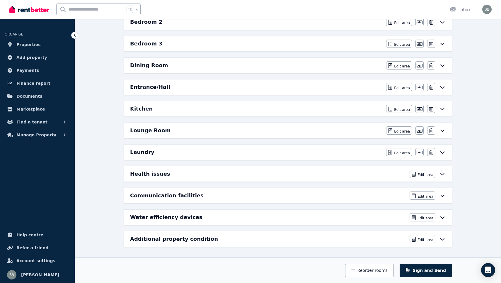
scroll to position [133, 0]
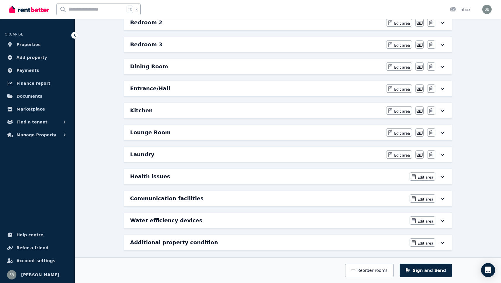
click at [443, 90] on icon at bounding box center [443, 89] width 4 height 2
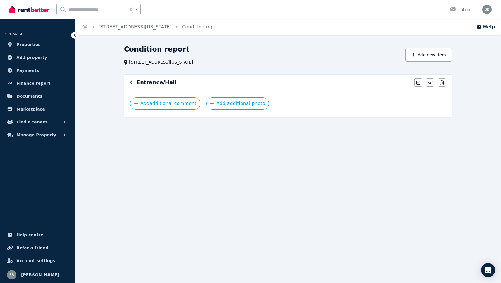
scroll to position [0, 0]
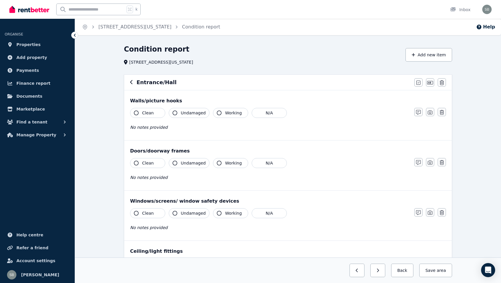
click at [147, 112] on span "Clean" at bounding box center [148, 113] width 12 height 6
click at [175, 112] on icon "button" at bounding box center [175, 112] width 5 height 5
click at [220, 115] on icon "button" at bounding box center [219, 112] width 5 height 5
click at [151, 163] on span "Clean" at bounding box center [148, 163] width 12 height 6
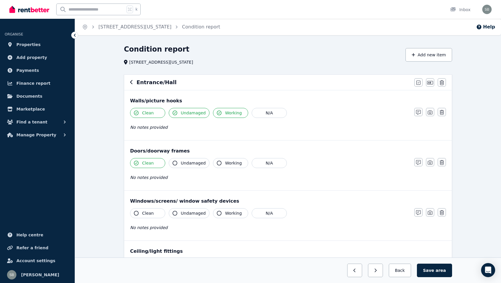
click at [151, 163] on span "Clean" at bounding box center [148, 163] width 12 height 6
click at [180, 163] on button "Undamaged" at bounding box center [189, 163] width 41 height 10
click at [229, 162] on span "Working" at bounding box center [233, 163] width 17 height 6
click at [416, 162] on icon "button" at bounding box center [418, 162] width 5 height 5
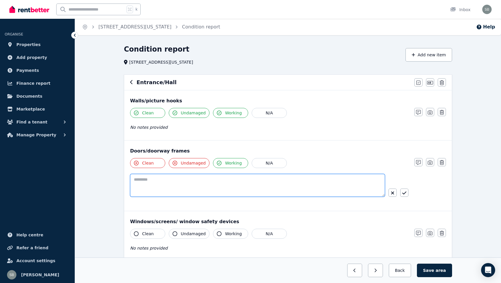
click at [289, 188] on textarea at bounding box center [257, 185] width 255 height 23
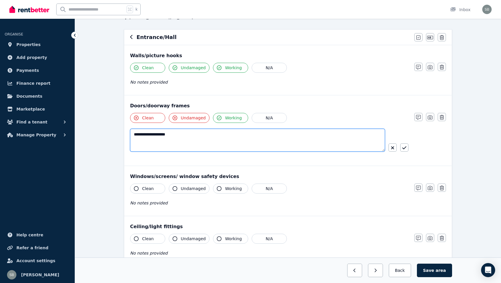
scroll to position [48, 0]
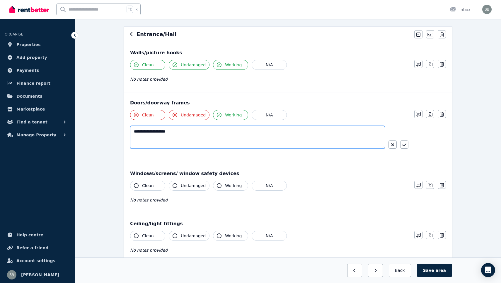
type textarea "**********"
click at [158, 183] on button "Clean" at bounding box center [147, 186] width 35 height 10
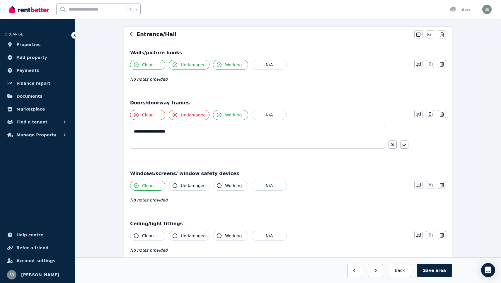
click at [181, 184] on button "Undamaged" at bounding box center [189, 186] width 41 height 10
click at [178, 183] on button "Undamaged" at bounding box center [189, 186] width 41 height 10
click at [133, 184] on button "Clean" at bounding box center [147, 186] width 35 height 10
click at [260, 186] on button "N/A" at bounding box center [269, 186] width 35 height 10
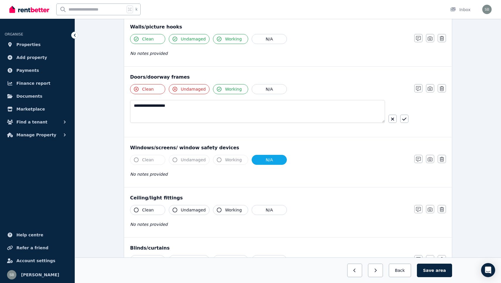
scroll to position [79, 0]
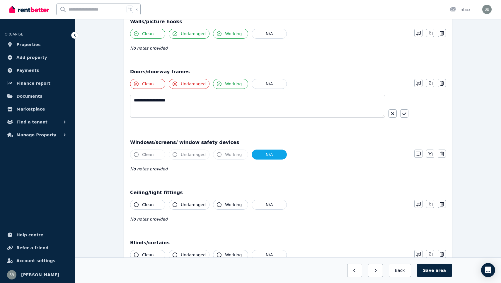
click at [146, 206] on span "Clean" at bounding box center [148, 205] width 12 height 6
click at [177, 205] on icon "button" at bounding box center [175, 204] width 5 height 5
click at [229, 205] on span "Working" at bounding box center [233, 205] width 17 height 6
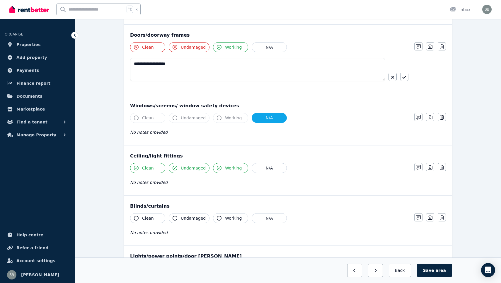
scroll to position [120, 0]
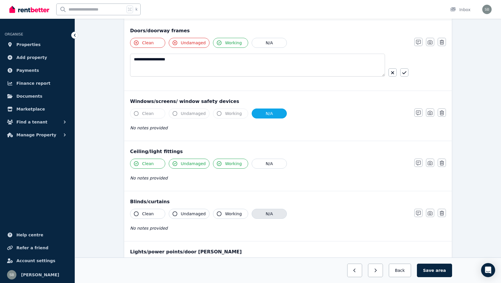
click at [260, 215] on button "N/A" at bounding box center [269, 214] width 35 height 10
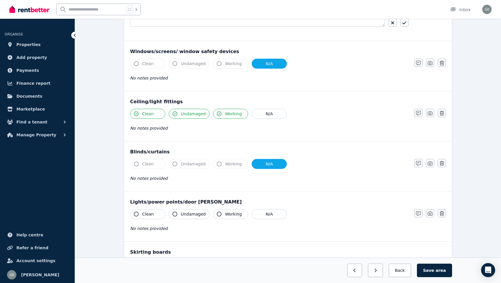
scroll to position [170, 0]
click at [152, 214] on span "Clean" at bounding box center [148, 214] width 12 height 6
click at [176, 212] on icon "button" at bounding box center [175, 213] width 5 height 5
click at [238, 215] on span "Working" at bounding box center [233, 214] width 17 height 6
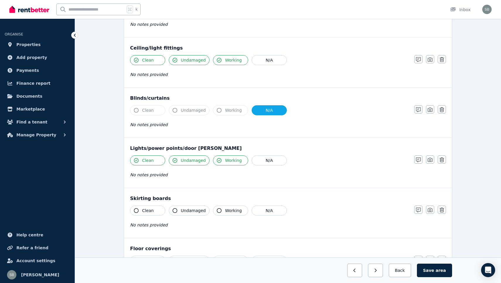
scroll to position [225, 0]
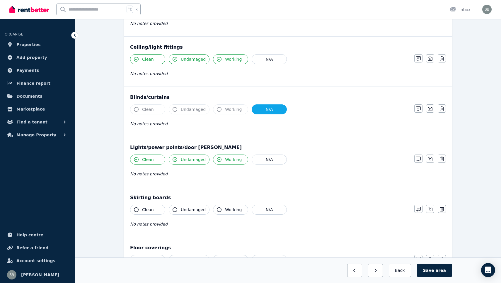
click at [148, 208] on span "Clean" at bounding box center [148, 210] width 12 height 6
click at [181, 208] on span "Undamaged" at bounding box center [193, 210] width 25 height 6
click at [217, 208] on icon "button" at bounding box center [219, 209] width 5 height 5
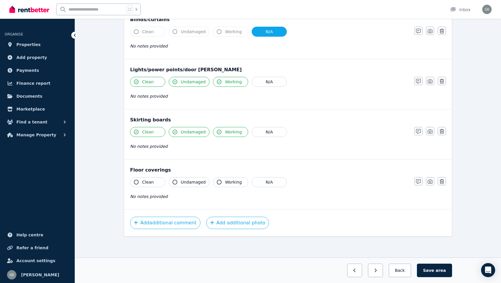
scroll to position [302, 0]
click at [143, 182] on span "Clean" at bounding box center [148, 182] width 12 height 6
click at [182, 183] on span "Undamaged" at bounding box center [193, 182] width 25 height 6
click at [219, 184] on icon "button" at bounding box center [219, 182] width 5 height 5
click at [431, 271] on button "Save area" at bounding box center [434, 269] width 35 height 13
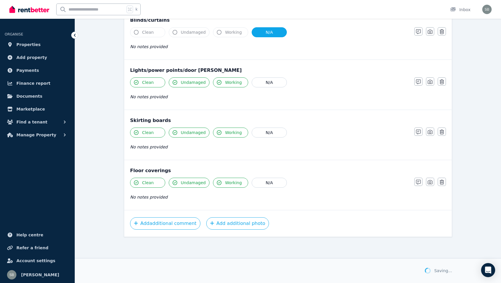
scroll to position [302, 0]
click at [400, 273] on button "Back" at bounding box center [399, 269] width 27 height 13
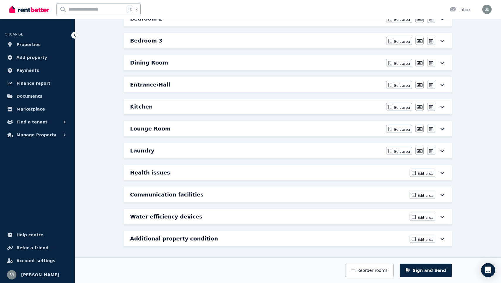
scroll to position [133, 0]
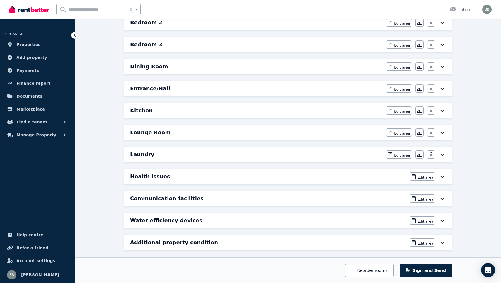
click at [443, 112] on icon at bounding box center [443, 111] width 4 height 2
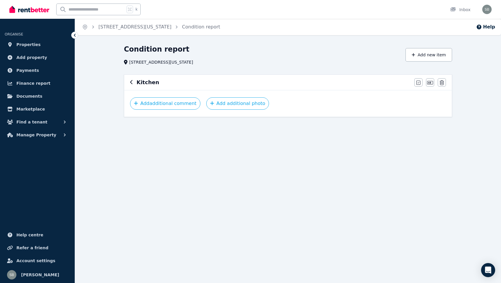
scroll to position [0, 0]
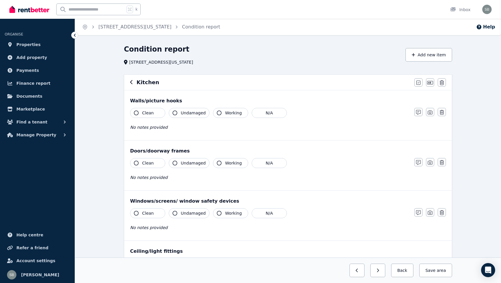
click at [151, 108] on button "Clean" at bounding box center [147, 113] width 35 height 10
click at [179, 108] on button "Undamaged" at bounding box center [189, 113] width 41 height 10
click at [225, 112] on span "Working" at bounding box center [233, 113] width 17 height 6
click at [145, 164] on span "Clean" at bounding box center [148, 163] width 12 height 6
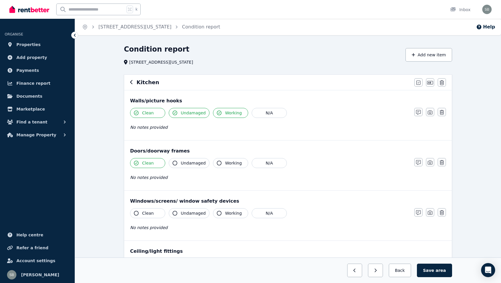
click at [181, 165] on button "Undamaged" at bounding box center [189, 163] width 41 height 10
click at [220, 162] on button "Working" at bounding box center [230, 163] width 35 height 10
click at [146, 213] on span "Clean" at bounding box center [148, 213] width 12 height 6
click at [179, 213] on button "Undamaged" at bounding box center [189, 213] width 41 height 10
click at [226, 216] on span "Working" at bounding box center [233, 213] width 17 height 6
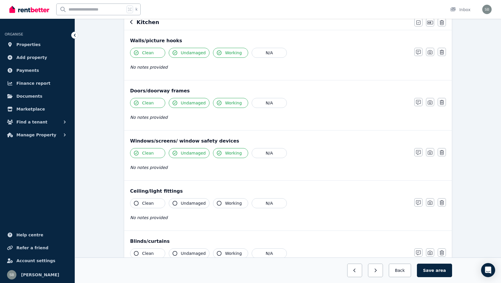
scroll to position [60, 0]
click at [150, 202] on span "Clean" at bounding box center [148, 203] width 12 height 6
click at [181, 203] on button "Undamaged" at bounding box center [189, 203] width 41 height 10
click at [234, 205] on span "Working" at bounding box center [233, 203] width 17 height 6
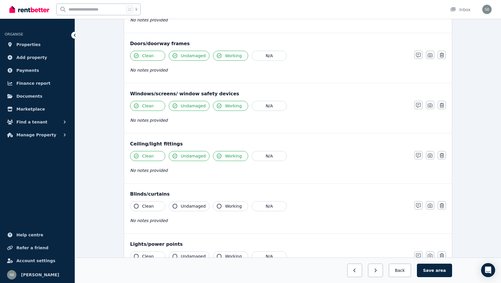
scroll to position [108, 0]
click at [149, 204] on span "Clean" at bounding box center [148, 205] width 12 height 6
click at [180, 205] on button "Undamaged" at bounding box center [189, 205] width 41 height 10
click at [219, 209] on button "Working" at bounding box center [230, 205] width 35 height 10
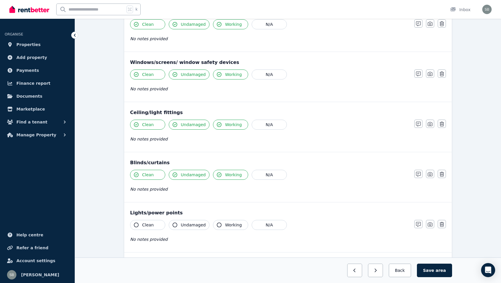
scroll to position [150, 0]
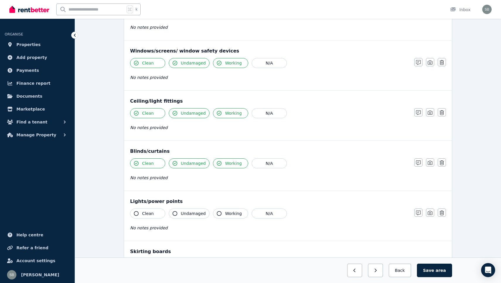
click at [148, 210] on span "Clean" at bounding box center [148, 213] width 12 height 6
click at [176, 211] on icon "button" at bounding box center [175, 213] width 5 height 5
click at [218, 217] on button "Working" at bounding box center [230, 213] width 35 height 10
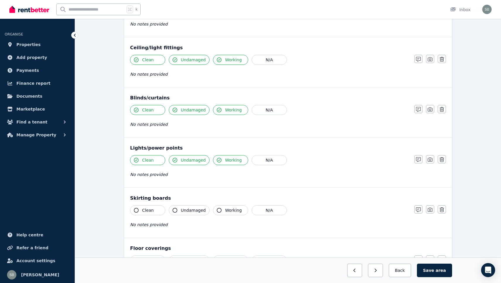
scroll to position [207, 0]
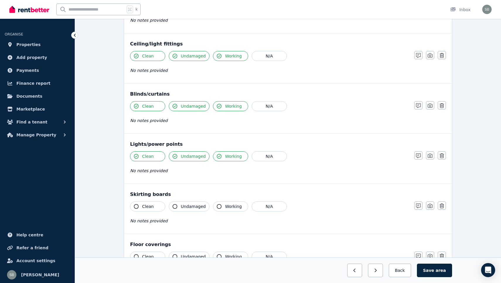
click at [146, 206] on span "Clean" at bounding box center [148, 206] width 12 height 6
click at [184, 205] on span "Undamaged" at bounding box center [193, 206] width 25 height 6
click at [220, 208] on icon "button" at bounding box center [219, 206] width 5 height 5
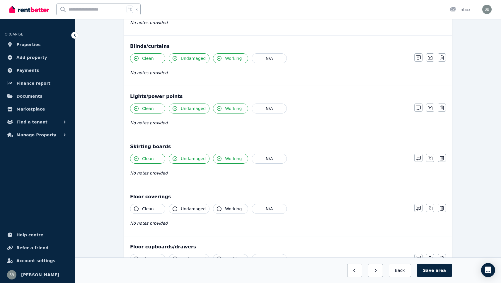
scroll to position [277, 0]
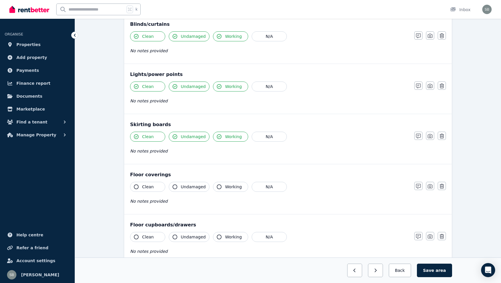
click at [152, 186] on span "Clean" at bounding box center [148, 187] width 12 height 6
click at [182, 186] on span "Undamaged" at bounding box center [193, 187] width 25 height 6
click at [227, 190] on button "Working" at bounding box center [230, 187] width 35 height 10
click at [145, 236] on span "Clean" at bounding box center [148, 237] width 12 height 6
click at [171, 236] on button "Undamaged" at bounding box center [189, 237] width 41 height 10
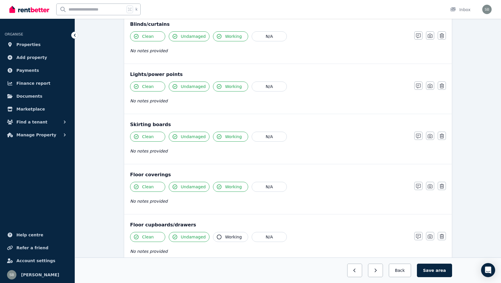
click at [229, 239] on span "Working" at bounding box center [233, 237] width 17 height 6
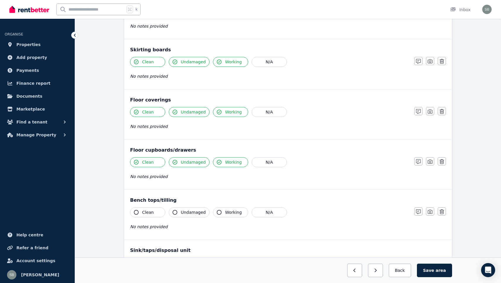
scroll to position [364, 0]
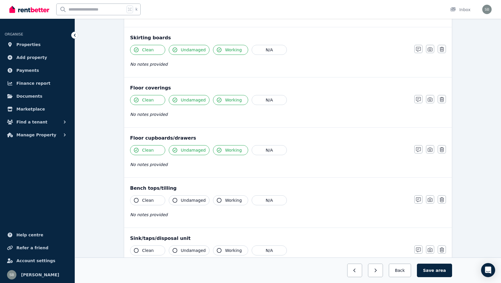
click at [149, 200] on span "Clean" at bounding box center [148, 200] width 12 height 6
click at [177, 200] on icon "button" at bounding box center [175, 200] width 5 height 5
click at [217, 197] on button "Working" at bounding box center [230, 200] width 35 height 10
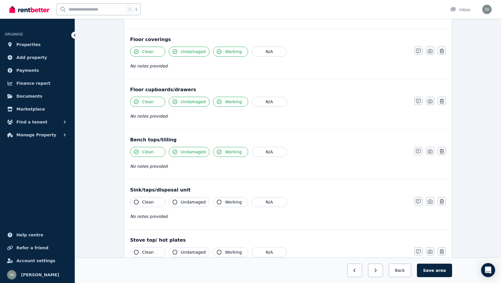
scroll to position [412, 0]
click at [157, 198] on button "Clean" at bounding box center [147, 202] width 35 height 10
click at [188, 200] on span "Undamaged" at bounding box center [193, 202] width 25 height 6
click at [225, 207] on div "Clean Undamaged Working N/A No notes provided" at bounding box center [269, 211] width 278 height 29
click at [225, 199] on span "Working" at bounding box center [233, 202] width 17 height 6
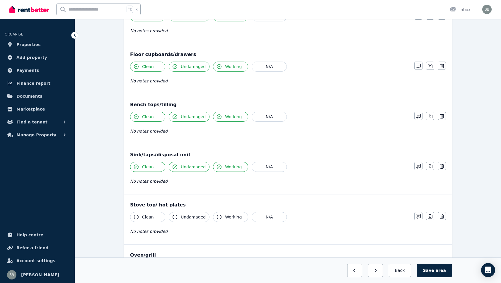
scroll to position [448, 0]
click at [153, 215] on button "Clean" at bounding box center [147, 216] width 35 height 10
click at [182, 216] on span "Undamaged" at bounding box center [193, 216] width 25 height 6
click at [222, 218] on button "Working" at bounding box center [230, 216] width 35 height 10
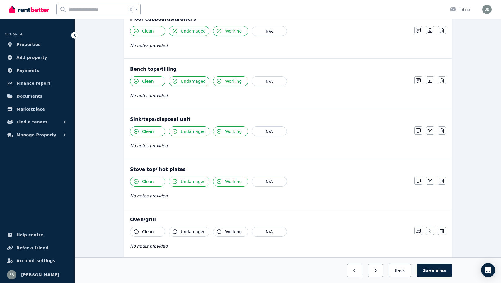
scroll to position [485, 0]
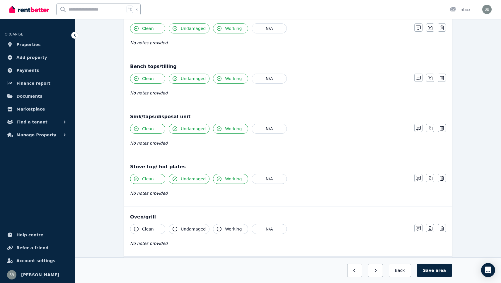
click at [156, 229] on button "Clean" at bounding box center [147, 229] width 35 height 10
click at [177, 227] on button "Undamaged" at bounding box center [189, 229] width 41 height 10
click at [220, 229] on button "Working" at bounding box center [230, 229] width 35 height 10
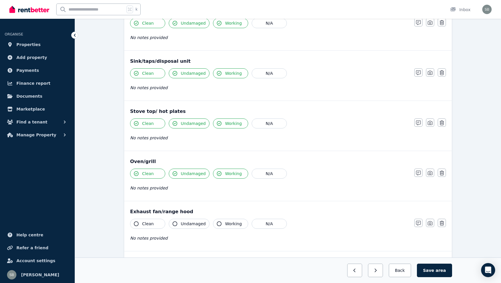
scroll to position [548, 0]
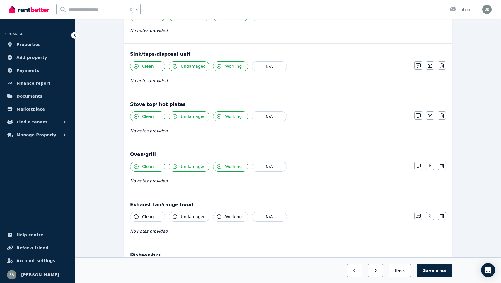
click at [145, 217] on span "Clean" at bounding box center [148, 217] width 12 height 6
click at [175, 217] on icon "button" at bounding box center [175, 216] width 5 height 5
click at [216, 221] on button "Working" at bounding box center [230, 217] width 35 height 10
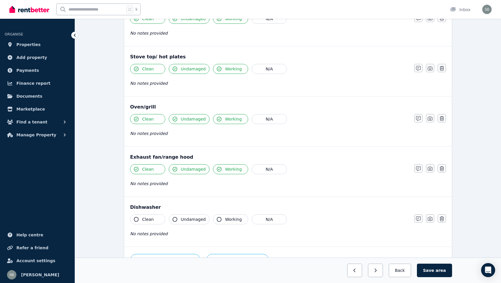
scroll to position [603, 0]
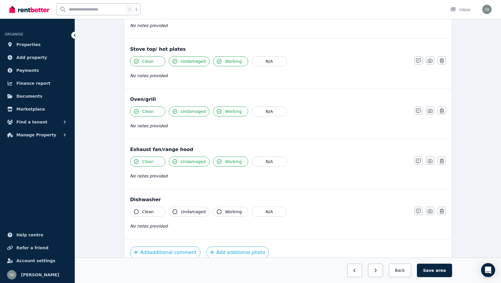
click at [156, 211] on button "Clean" at bounding box center [147, 212] width 35 height 10
click at [184, 211] on span "Undamaged" at bounding box center [193, 212] width 25 height 6
click at [225, 215] on button "Working" at bounding box center [230, 212] width 35 height 10
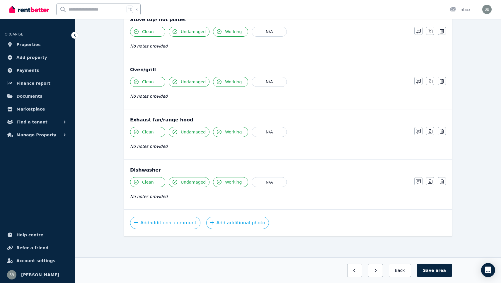
scroll to position [632, 0]
click at [432, 269] on button "Save area" at bounding box center [434, 269] width 35 height 13
click at [402, 270] on button "Back" at bounding box center [399, 269] width 27 height 13
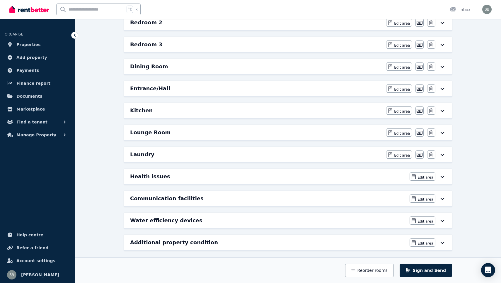
click at [441, 134] on icon at bounding box center [442, 132] width 7 height 5
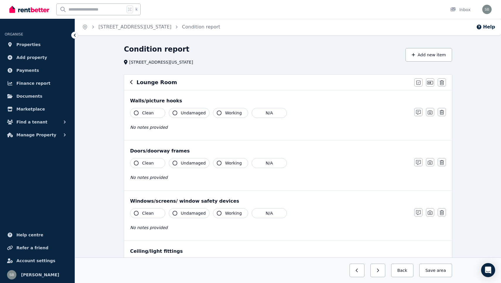
click at [151, 109] on button "Clean" at bounding box center [147, 113] width 35 height 10
click at [176, 108] on button "Undamaged" at bounding box center [189, 113] width 41 height 10
click at [210, 115] on div "Clean Undamaged Working N/A" at bounding box center [269, 113] width 278 height 10
click at [217, 114] on icon "button" at bounding box center [219, 112] width 5 height 5
click at [144, 162] on span "Clean" at bounding box center [148, 163] width 12 height 6
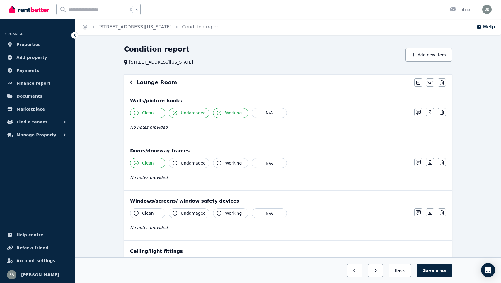
click at [181, 164] on span "Undamaged" at bounding box center [193, 163] width 25 height 6
click at [245, 166] on button "Working" at bounding box center [230, 163] width 35 height 10
click at [142, 212] on span "Clean" at bounding box center [148, 213] width 12 height 6
click at [182, 212] on span "Undamaged" at bounding box center [193, 213] width 25 height 6
click at [222, 215] on button "Working" at bounding box center [230, 213] width 35 height 10
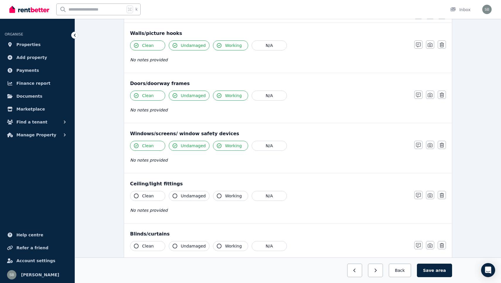
scroll to position [80, 0]
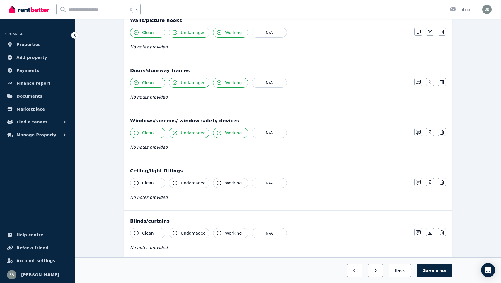
click at [154, 187] on button "Clean" at bounding box center [147, 183] width 35 height 10
click at [191, 186] on span "Undamaged" at bounding box center [193, 183] width 25 height 6
click at [217, 185] on button "Working" at bounding box center [230, 183] width 35 height 10
click at [159, 232] on button "Clean" at bounding box center [147, 233] width 35 height 10
click at [177, 233] on button "Undamaged" at bounding box center [189, 233] width 41 height 10
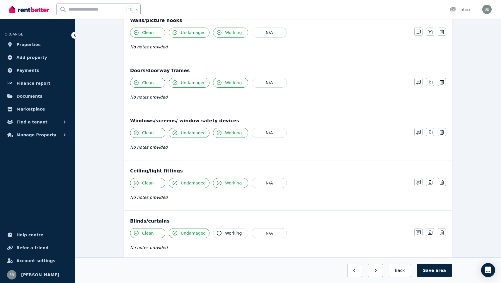
click at [222, 237] on button "Working" at bounding box center [230, 233] width 35 height 10
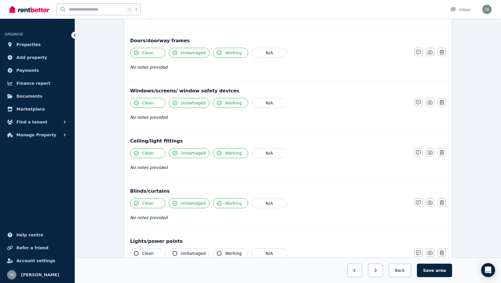
scroll to position [113, 0]
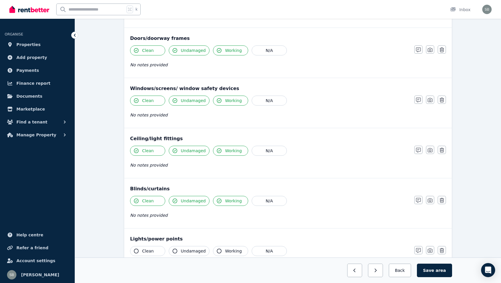
click at [148, 249] on span "Clean" at bounding box center [148, 251] width 12 height 6
click at [181, 251] on span "Undamaged" at bounding box center [193, 251] width 25 height 6
click at [226, 251] on span "Working" at bounding box center [233, 251] width 17 height 6
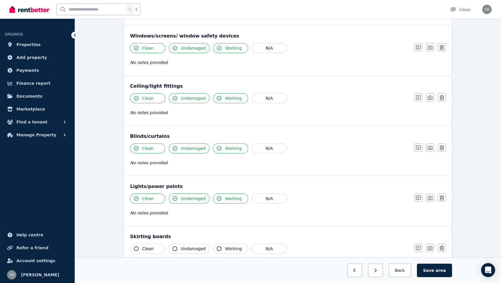
scroll to position [166, 0]
click at [151, 245] on span "Clean" at bounding box center [148, 248] width 12 height 6
click at [178, 244] on button "Undamaged" at bounding box center [189, 248] width 41 height 10
click at [222, 250] on button "Working" at bounding box center [230, 248] width 35 height 10
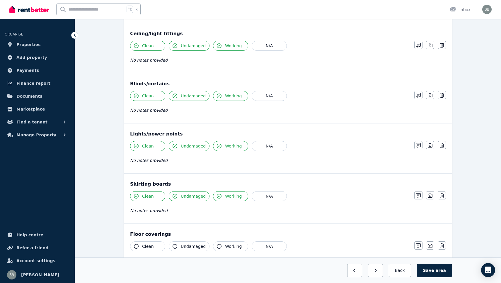
scroll to position [226, 0]
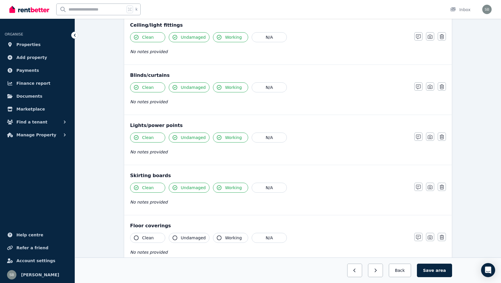
click at [153, 237] on span "Clean" at bounding box center [148, 238] width 12 height 6
click at [171, 237] on button "Undamaged" at bounding box center [189, 238] width 41 height 10
click at [225, 237] on span "Working" at bounding box center [233, 238] width 17 height 6
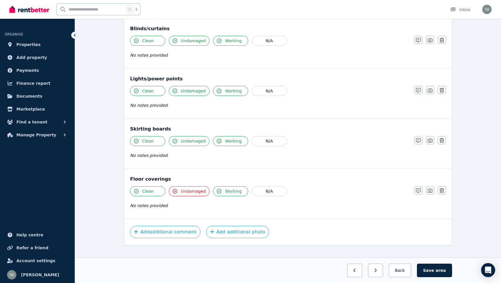
scroll to position [274, 0]
click at [420, 189] on icon "button" at bounding box center [418, 189] width 5 height 5
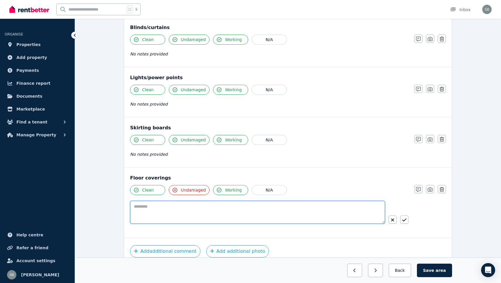
click at [292, 208] on textarea at bounding box center [257, 212] width 255 height 23
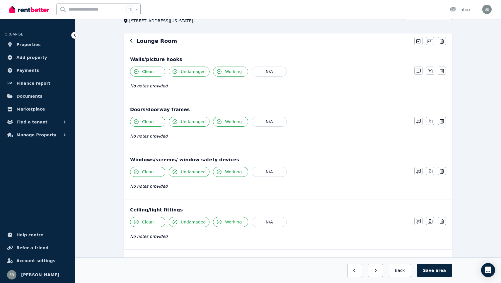
scroll to position [40, 0]
type textarea "*********"
click at [178, 121] on button "Undamaged" at bounding box center [189, 123] width 41 height 10
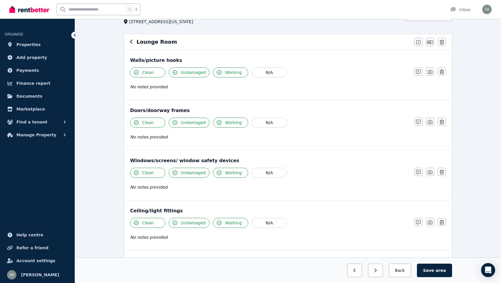
click at [178, 121] on button "Undamaged" at bounding box center [189, 123] width 41 height 10
click at [420, 123] on icon "button" at bounding box center [418, 122] width 5 height 5
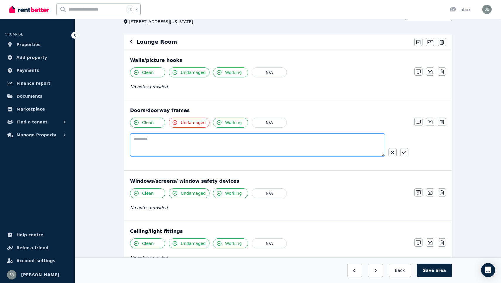
click at [263, 144] on textarea at bounding box center [257, 144] width 255 height 23
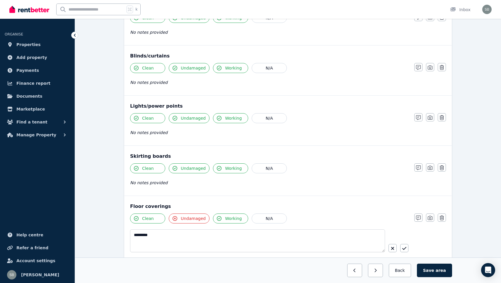
scroll to position [249, 0]
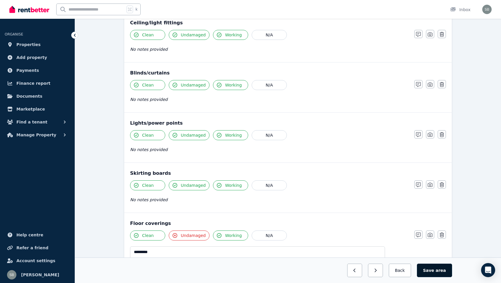
type textarea "**********"
click at [439, 268] on span "area" at bounding box center [441, 270] width 10 height 6
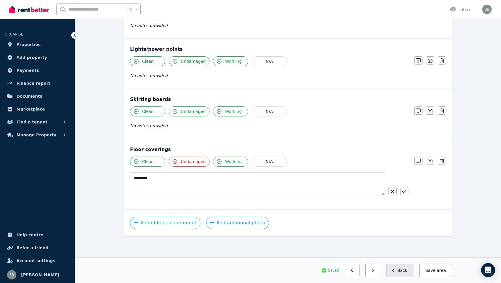
click at [402, 268] on button "Back" at bounding box center [399, 269] width 27 height 13
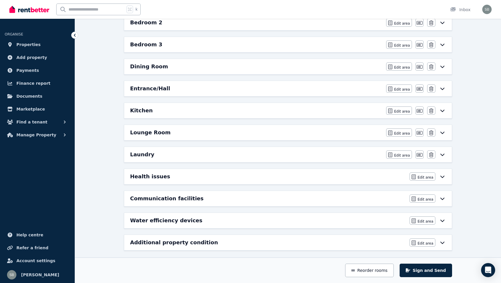
click at [443, 154] on icon at bounding box center [442, 154] width 7 height 5
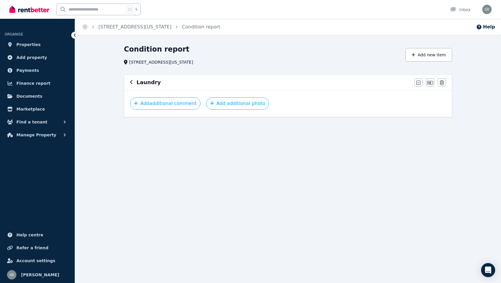
scroll to position [0, 0]
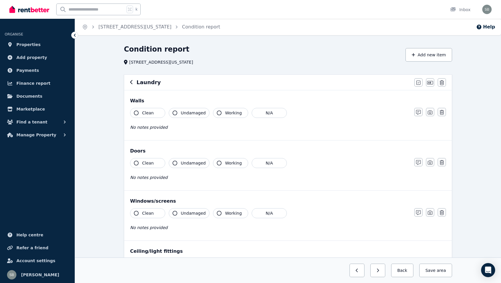
click at [184, 113] on span "Undamaged" at bounding box center [193, 113] width 25 height 6
click at [189, 113] on span "Undamaged" at bounding box center [193, 113] width 25 height 6
click at [149, 110] on span "Clean" at bounding box center [148, 113] width 12 height 6
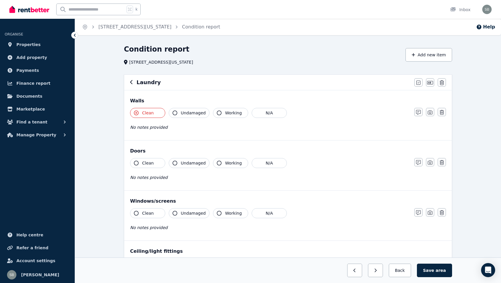
click at [220, 111] on button "Working" at bounding box center [230, 113] width 35 height 10
click at [183, 113] on span "Undamaged" at bounding box center [193, 113] width 25 height 6
click at [146, 162] on span "Clean" at bounding box center [148, 163] width 12 height 6
click at [148, 163] on span "Clean" at bounding box center [148, 163] width 12 height 6
click at [181, 163] on span "Undamaged" at bounding box center [193, 163] width 25 height 6
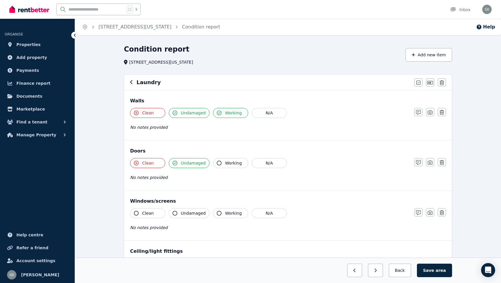
click at [218, 163] on icon "button" at bounding box center [219, 163] width 5 height 5
click at [143, 165] on span "Clean" at bounding box center [148, 163] width 12 height 6
click at [143, 211] on span "Clean" at bounding box center [148, 213] width 12 height 6
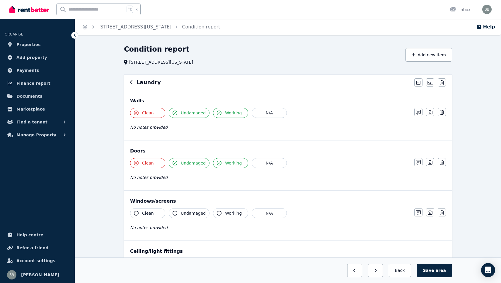
click at [143, 211] on span "Clean" at bounding box center [148, 213] width 12 height 6
click at [176, 210] on button "Undamaged" at bounding box center [189, 213] width 41 height 10
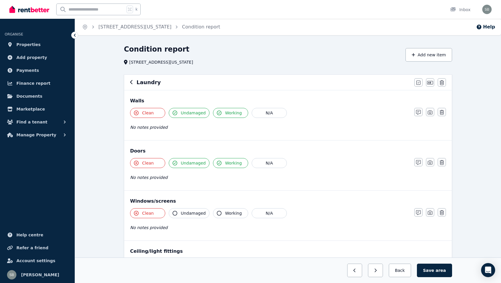
click at [176, 210] on button "Undamaged" at bounding box center [189, 213] width 41 height 10
click at [225, 212] on span "Working" at bounding box center [233, 213] width 17 height 6
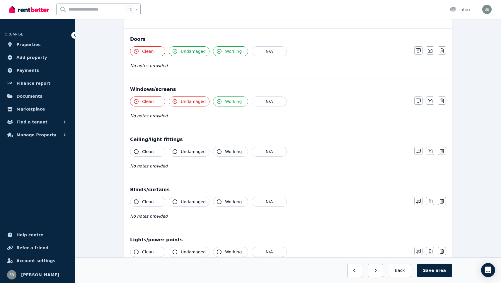
scroll to position [114, 0]
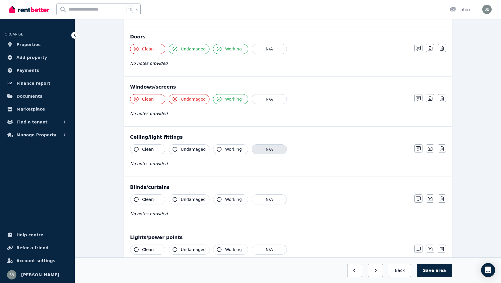
click at [262, 150] on button "N/A" at bounding box center [269, 149] width 35 height 10
click at [154, 148] on button "Clean" at bounding box center [147, 149] width 35 height 10
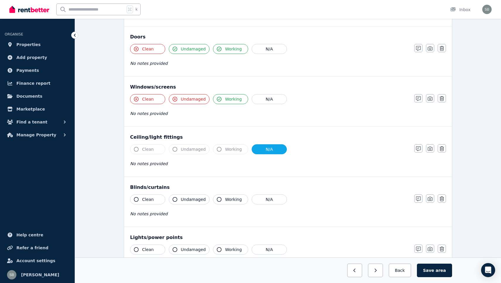
click at [255, 149] on button "N/A" at bounding box center [269, 149] width 35 height 10
click at [217, 148] on icon "button" at bounding box center [219, 149] width 5 height 5
click at [176, 149] on icon "button" at bounding box center [175, 149] width 5 height 5
click at [139, 151] on button "Clean" at bounding box center [147, 149] width 35 height 10
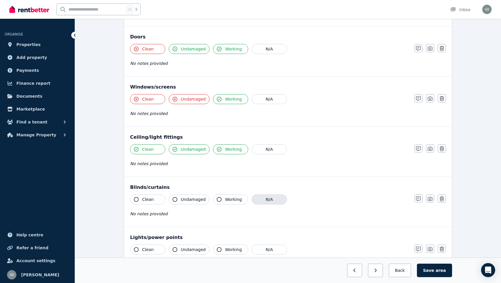
click at [256, 199] on button "N/A" at bounding box center [269, 199] width 35 height 10
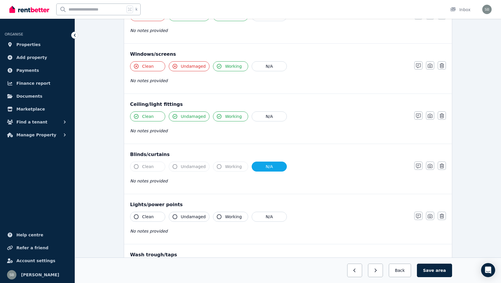
scroll to position [148, 0]
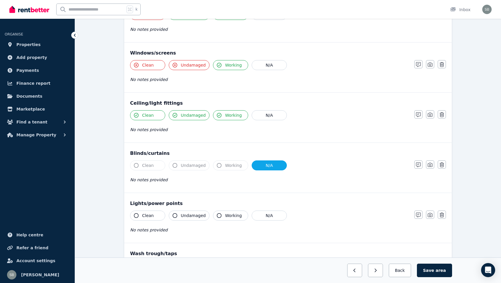
click at [152, 214] on span "Clean" at bounding box center [148, 215] width 12 height 6
click at [181, 210] on button "Undamaged" at bounding box center [189, 215] width 41 height 10
click at [208, 214] on div "Clean Undamaged Working N/A" at bounding box center [269, 215] width 278 height 10
click at [218, 214] on icon "button" at bounding box center [219, 215] width 5 height 5
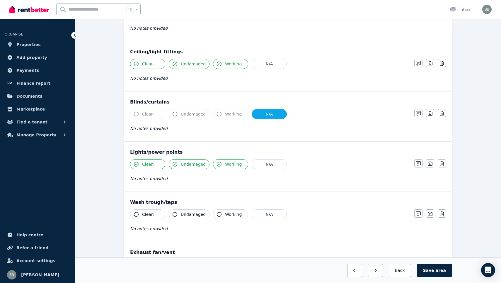
scroll to position [244, 0]
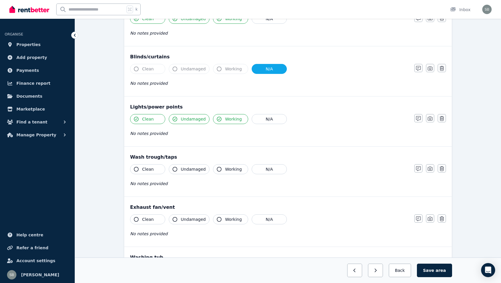
click at [149, 170] on span "Clean" at bounding box center [148, 169] width 12 height 6
click at [185, 171] on span "Undamaged" at bounding box center [193, 169] width 25 height 6
click at [230, 168] on span "Working" at bounding box center [233, 169] width 17 height 6
click at [271, 219] on button "N/A" at bounding box center [269, 219] width 35 height 10
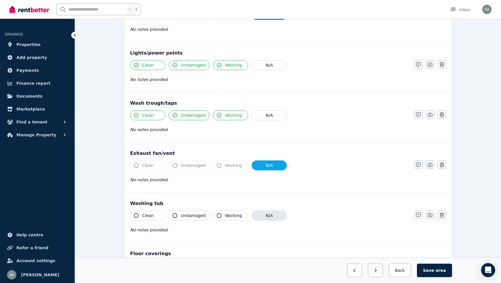
scroll to position [300, 0]
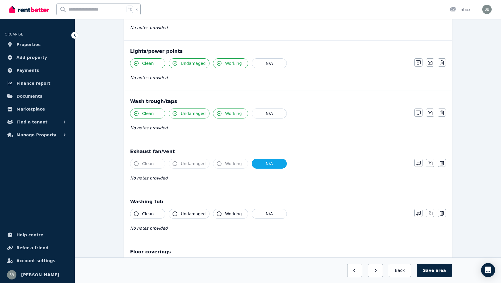
click at [152, 214] on span "Clean" at bounding box center [148, 214] width 12 height 6
click at [183, 211] on span "Undamaged" at bounding box center [193, 214] width 25 height 6
click at [226, 215] on span "Working" at bounding box center [233, 214] width 17 height 6
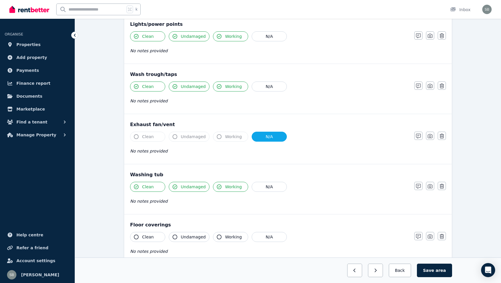
scroll to position [328, 0]
click at [153, 234] on span "Clean" at bounding box center [148, 236] width 12 height 6
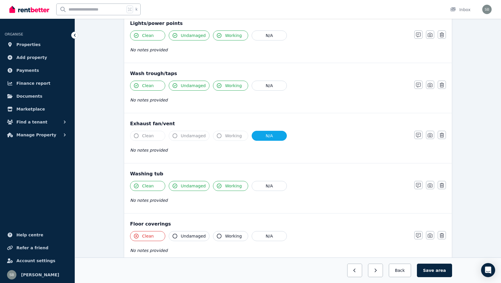
click at [187, 237] on span "Undamaged" at bounding box center [193, 236] width 25 height 6
click at [222, 237] on button "Working" at bounding box center [230, 236] width 35 height 10
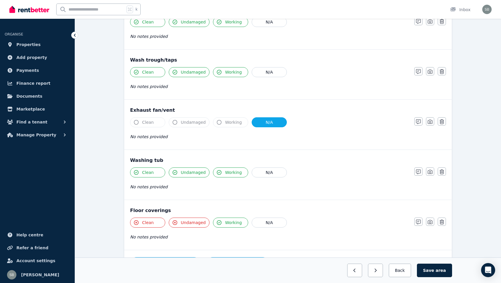
scroll to position [345, 0]
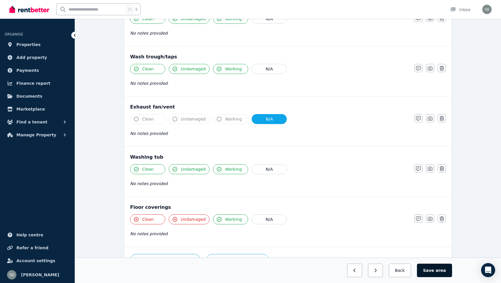
click at [447, 268] on button "Save area" at bounding box center [434, 269] width 35 height 13
click at [398, 270] on button "Back" at bounding box center [399, 269] width 27 height 13
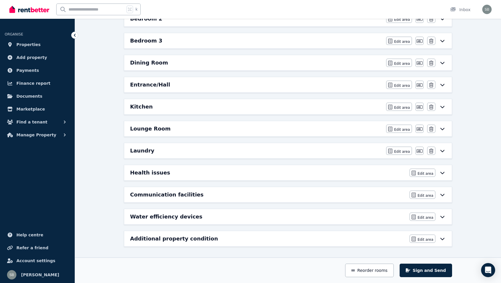
scroll to position [133, 0]
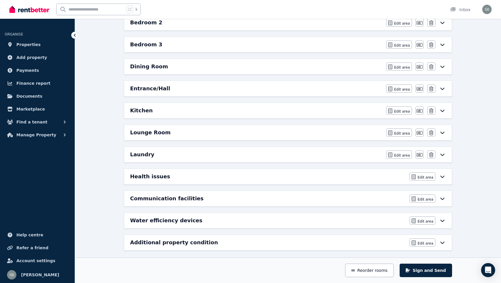
click at [445, 177] on icon at bounding box center [442, 176] width 7 height 5
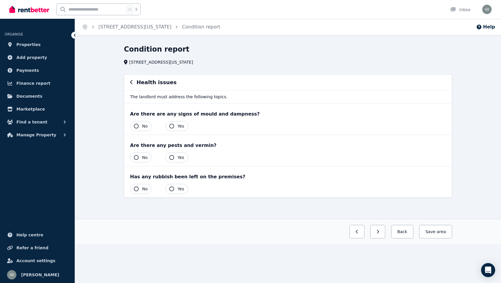
click at [170, 125] on icon "button" at bounding box center [171, 126] width 5 height 5
click at [168, 157] on button "Yes" at bounding box center [177, 157] width 23 height 10
click at [140, 157] on button "No" at bounding box center [140, 157] width 21 height 10
click at [142, 127] on button "No" at bounding box center [140, 126] width 21 height 10
click at [174, 189] on icon "button" at bounding box center [171, 188] width 5 height 5
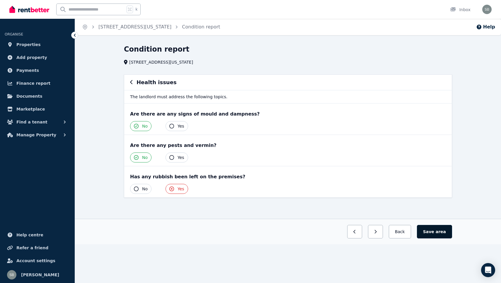
click at [435, 232] on button "Save area" at bounding box center [434, 231] width 35 height 13
click at [407, 231] on button "Back" at bounding box center [399, 231] width 27 height 13
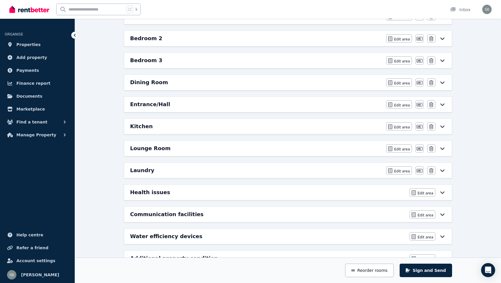
scroll to position [118, 0]
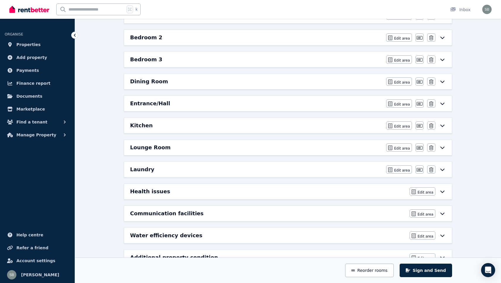
click at [442, 213] on icon at bounding box center [442, 213] width 7 height 5
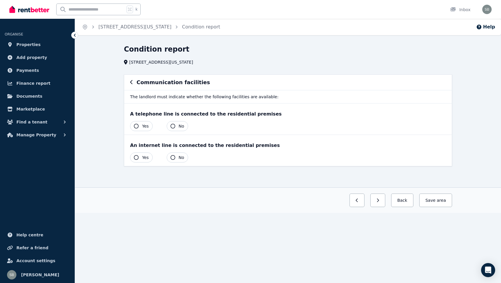
click at [143, 126] on span "Yes" at bounding box center [145, 126] width 7 height 6
click at [142, 154] on button "Yes" at bounding box center [141, 157] width 23 height 10
click at [436, 198] on button "Save area" at bounding box center [434, 199] width 35 height 13
click at [408, 201] on button "Back" at bounding box center [399, 199] width 27 height 13
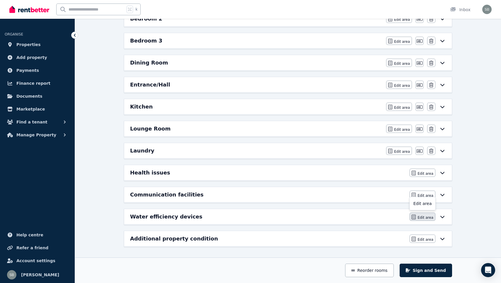
scroll to position [137, 0]
click at [444, 219] on icon at bounding box center [442, 216] width 7 height 5
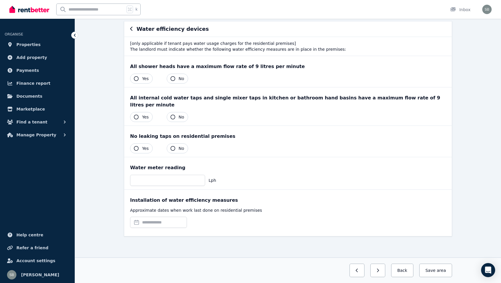
scroll to position [0, 0]
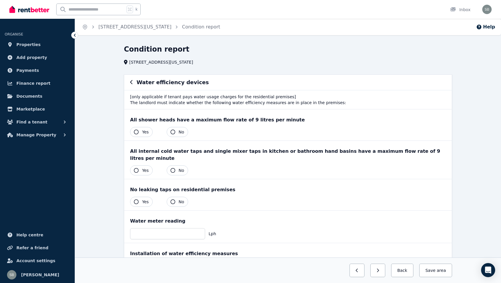
click at [138, 130] on icon "button" at bounding box center [136, 132] width 5 height 5
click at [141, 165] on button "Yes" at bounding box center [141, 170] width 23 height 10
click at [141, 197] on button "Yes" at bounding box center [141, 202] width 23 height 10
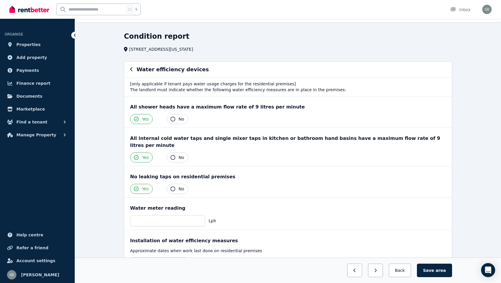
scroll to position [19, 0]
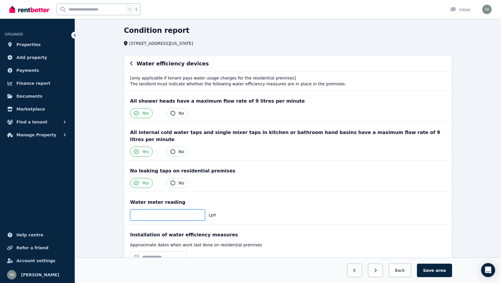
click at [149, 209] on input "text" at bounding box center [167, 214] width 75 height 11
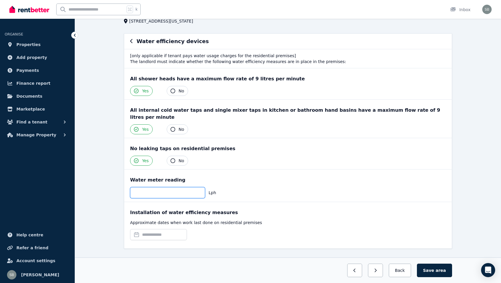
scroll to position [43, 0]
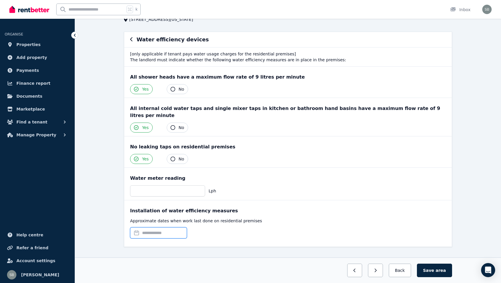
click at [171, 227] on input "text" at bounding box center [158, 232] width 57 height 11
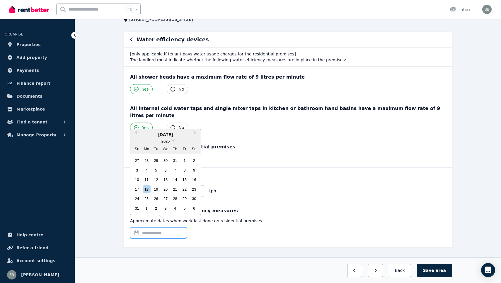
click at [171, 227] on input "text" at bounding box center [158, 232] width 57 height 11
click at [185, 237] on div "Installation of water efficiency measures Approximate dates when work last done…" at bounding box center [288, 223] width 328 height 46
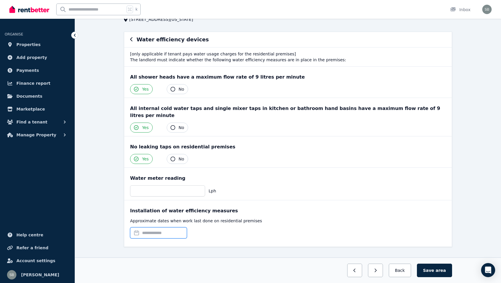
click at [173, 227] on input "text" at bounding box center [158, 232] width 57 height 11
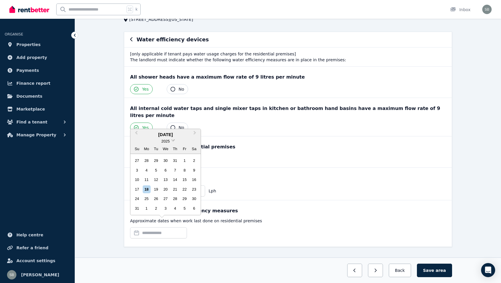
click at [167, 141] on span "2025" at bounding box center [165, 141] width 8 height 4
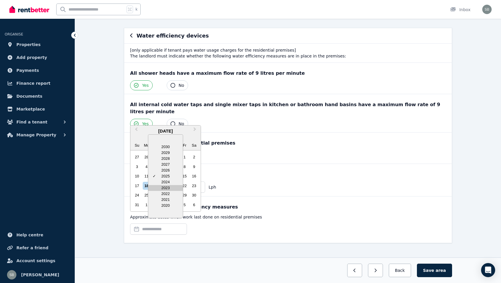
scroll to position [46, 0]
click at [166, 208] on div "2020" at bounding box center [165, 206] width 35 height 6
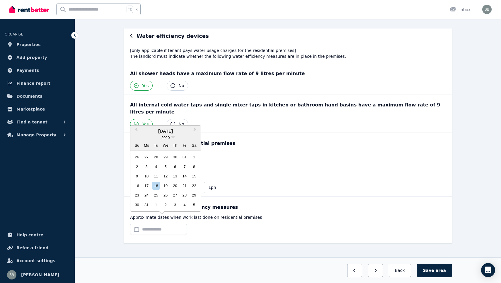
click at [218, 197] on div "Installation of water efficiency measures Approximate dates when work last done…" at bounding box center [288, 220] width 328 height 46
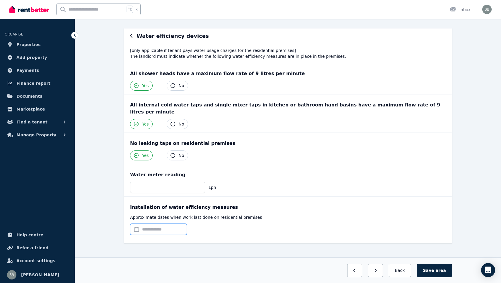
click at [180, 224] on input "text" at bounding box center [158, 229] width 57 height 11
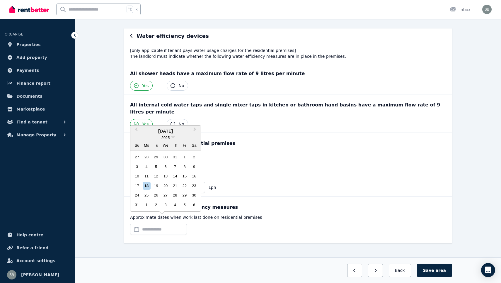
click at [212, 214] on p "Approximate dates when work last done on residential premises" at bounding box center [288, 217] width 316 height 6
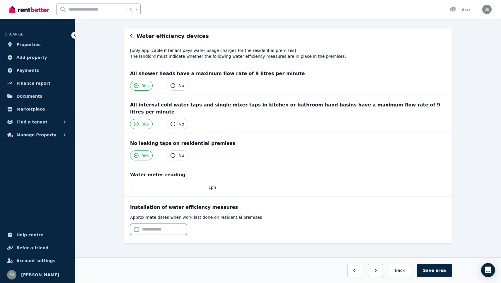
click at [172, 224] on input "text" at bounding box center [158, 229] width 57 height 11
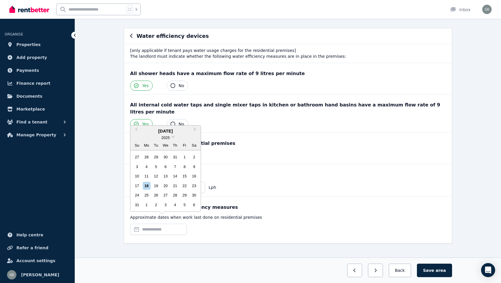
click at [173, 140] on div "2025" at bounding box center [165, 138] width 70 height 6
click at [171, 138] on div "2025" at bounding box center [165, 138] width 70 height 6
click at [166, 138] on span "2025" at bounding box center [165, 137] width 8 height 4
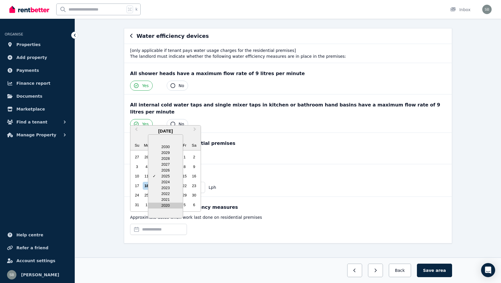
click at [166, 206] on div "2020" at bounding box center [165, 206] width 35 height 6
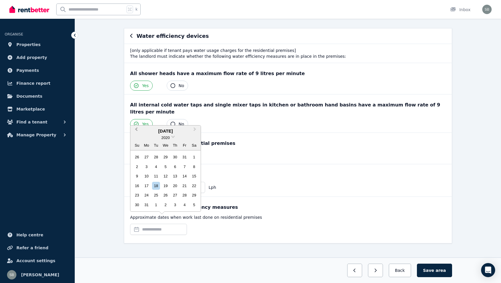
click at [136, 130] on span "Previous Month" at bounding box center [136, 130] width 0 height 9
click at [137, 133] on div "No leaking taps on residential premises Yes No" at bounding box center [288, 148] width 328 height 31
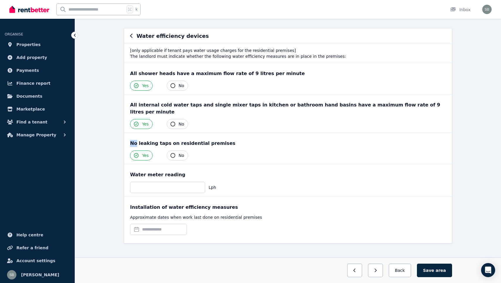
click at [137, 133] on div "No leaking taps on residential premises Yes No" at bounding box center [288, 148] width 328 height 31
click at [166, 225] on input "text" at bounding box center [158, 229] width 57 height 11
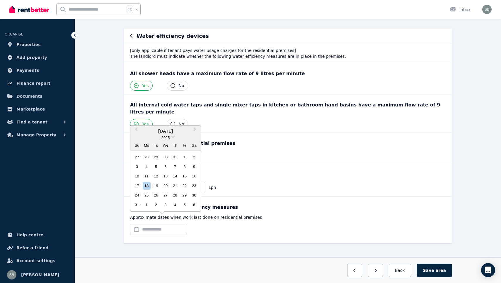
click at [172, 140] on div "2025" at bounding box center [165, 138] width 70 height 6
click at [172, 136] on span at bounding box center [173, 136] width 4 height 4
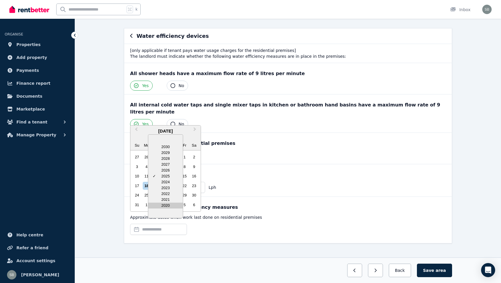
click at [164, 205] on div "2020" at bounding box center [165, 206] width 35 height 6
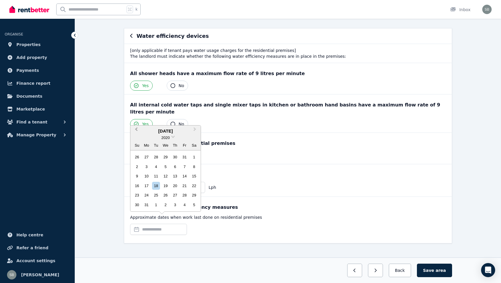
click at [139, 129] on button "Previous Month" at bounding box center [135, 130] width 9 height 9
click at [139, 133] on div "No leaking taps on residential premises Yes No" at bounding box center [288, 148] width 328 height 31
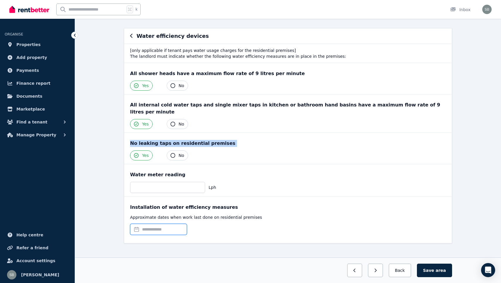
click at [168, 224] on input "text" at bounding box center [158, 229] width 57 height 11
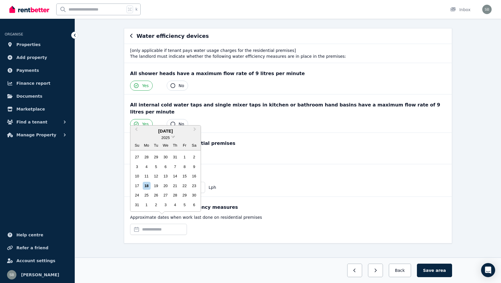
click at [172, 136] on span at bounding box center [173, 136] width 4 height 4
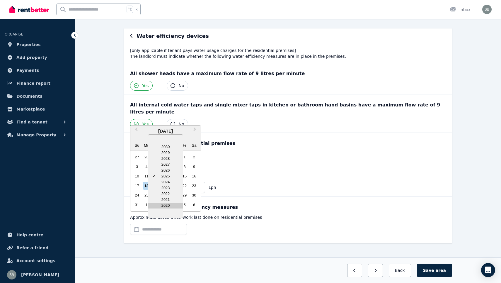
click at [168, 205] on div "2020" at bounding box center [165, 206] width 35 height 6
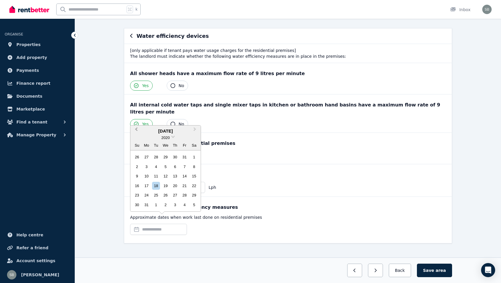
click at [136, 131] on span "Previous Month" at bounding box center [136, 130] width 0 height 9
click at [136, 140] on span "Previous Month" at bounding box center [136, 139] width 0 height 9
click at [137, 140] on div "2020" at bounding box center [165, 138] width 70 height 6
click at [136, 131] on span "Previous Month" at bounding box center [136, 130] width 0 height 9
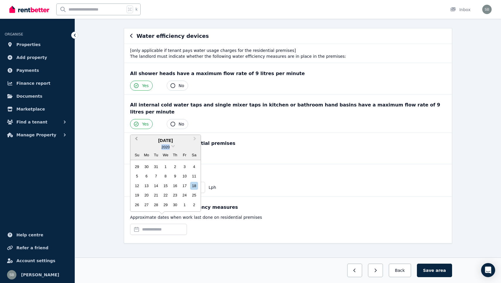
click at [136, 138] on button "Previous Month" at bounding box center [135, 139] width 9 height 9
click at [164, 166] on div "1" at bounding box center [165, 167] width 8 height 8
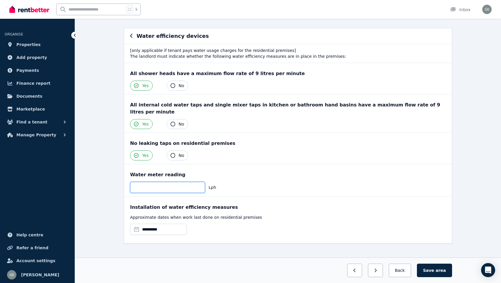
click at [164, 182] on input "text" at bounding box center [167, 187] width 75 height 11
type input "****"
click at [93, 205] on div "**********" at bounding box center [288, 144] width 426 height 292
click at [194, 183] on input "****" at bounding box center [167, 187] width 75 height 11
click at [175, 182] on input "****" at bounding box center [167, 187] width 75 height 11
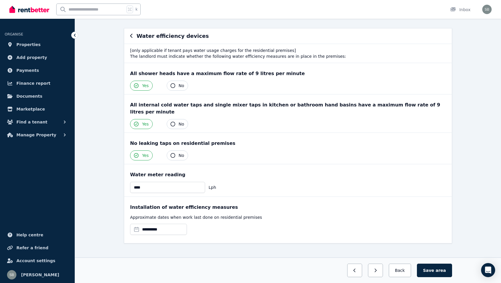
click at [259, 204] on div "Installation of water efficiency measures" at bounding box center [288, 207] width 316 height 7
click at [432, 267] on button "Save area" at bounding box center [434, 269] width 35 height 13
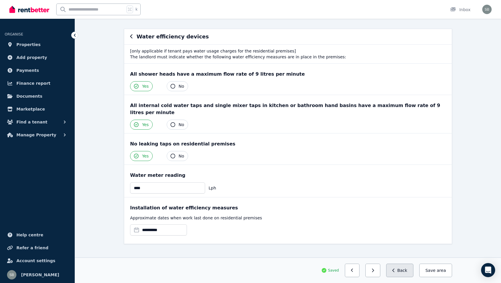
click at [404, 271] on button "Back" at bounding box center [399, 269] width 27 height 13
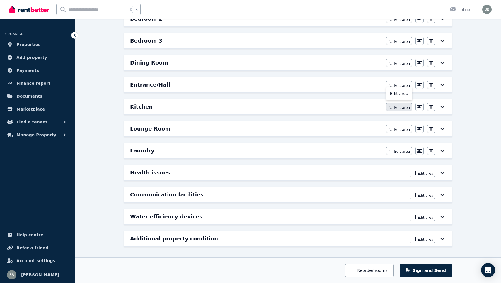
scroll to position [137, 0]
click at [441, 238] on icon at bounding box center [442, 238] width 7 height 5
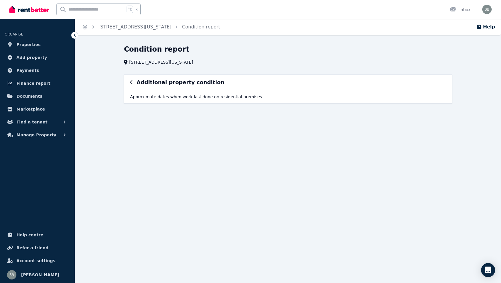
scroll to position [0, 0]
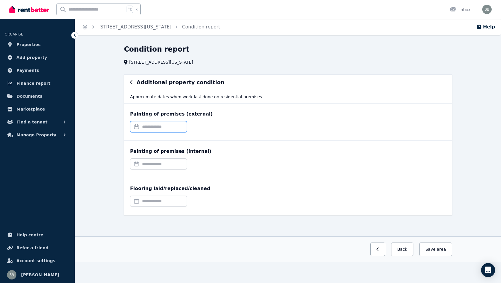
click at [172, 126] on input "text" at bounding box center [158, 126] width 57 height 11
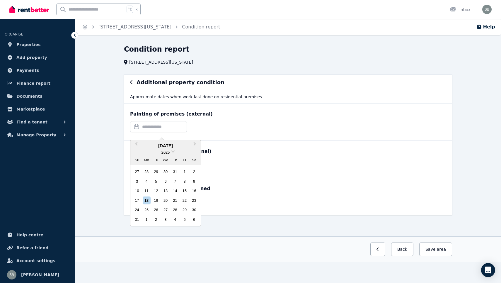
click at [198, 122] on div "Previous Month Next Month [DATE] 2025 Su Mo Tu We Th Fr Sa 27 28 29 30 31 1 2 3…" at bounding box center [288, 129] width 316 height 16
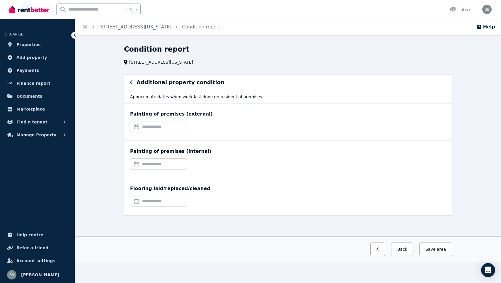
click at [131, 81] on icon "button" at bounding box center [131, 82] width 2 height 4
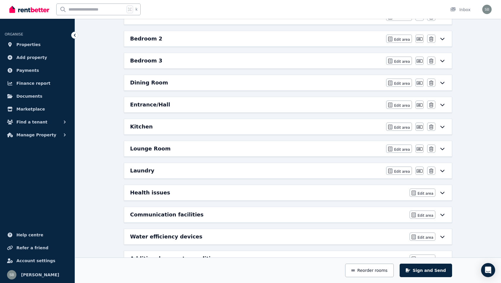
scroll to position [117, 0]
click at [444, 194] on icon at bounding box center [442, 192] width 7 height 5
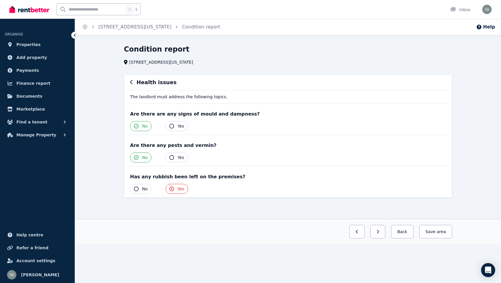
scroll to position [0, 0]
click at [435, 231] on button "Save area" at bounding box center [435, 231] width 33 height 13
click at [399, 230] on button "Back" at bounding box center [399, 231] width 27 height 13
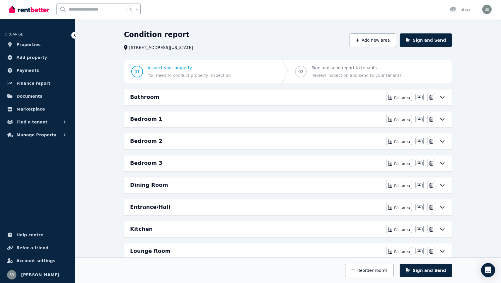
scroll to position [25, 0]
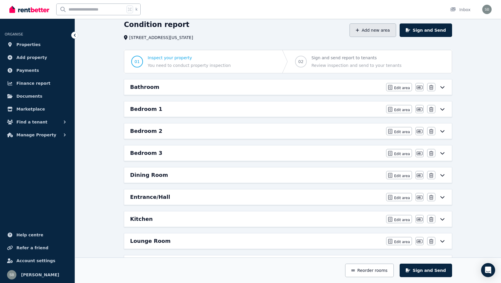
click at [389, 33] on button "Add new area" at bounding box center [373, 29] width 46 height 13
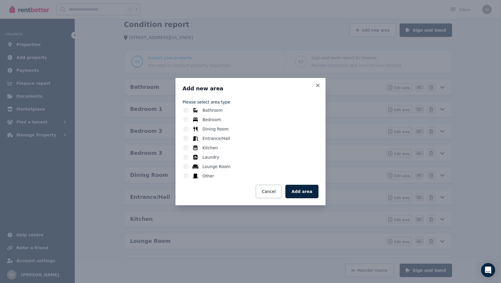
click at [195, 173] on div "Bathroom Bedroom Dining Room Entrance/Hall Kitchen Laundry Lounge Room Other" at bounding box center [251, 143] width 136 height 72
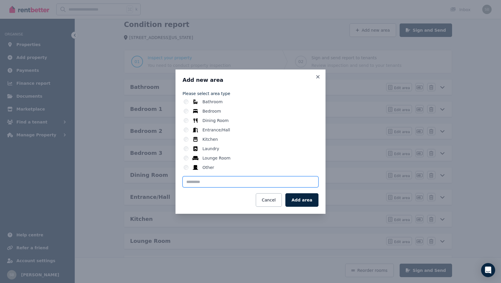
click at [252, 182] on input "text" at bounding box center [251, 181] width 136 height 11
type input "********"
click at [307, 202] on button "Add area" at bounding box center [301, 199] width 33 height 13
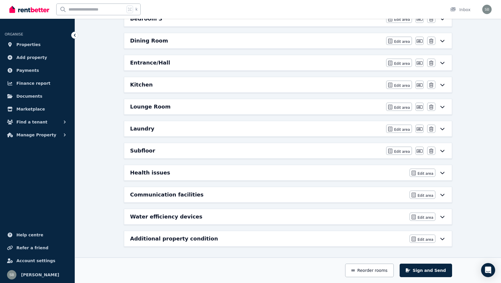
scroll to position [159, 0]
click at [443, 150] on icon at bounding box center [442, 150] width 7 height 5
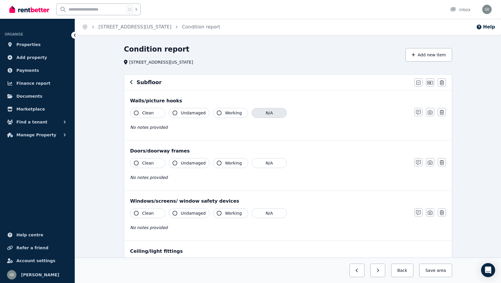
click at [264, 113] on button "N/A" at bounding box center [269, 113] width 35 height 10
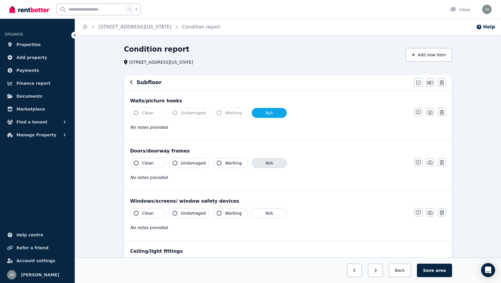
click at [264, 166] on button "N/A" at bounding box center [269, 163] width 35 height 10
click at [262, 214] on button "N/A" at bounding box center [269, 213] width 35 height 10
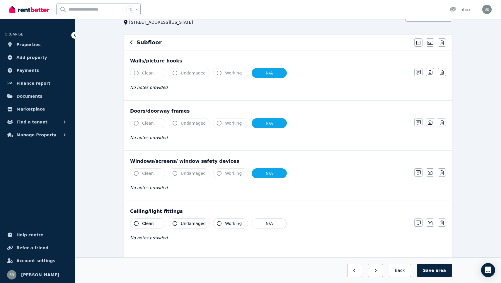
scroll to position [44, 0]
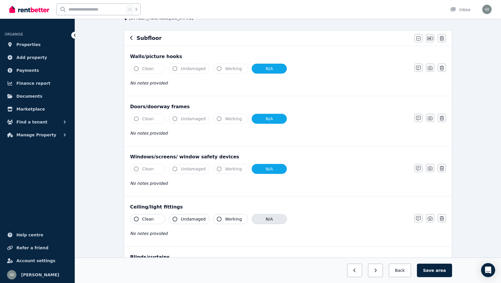
click at [263, 221] on button "N/A" at bounding box center [269, 219] width 35 height 10
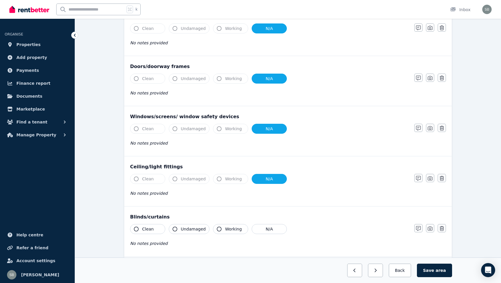
scroll to position [85, 0]
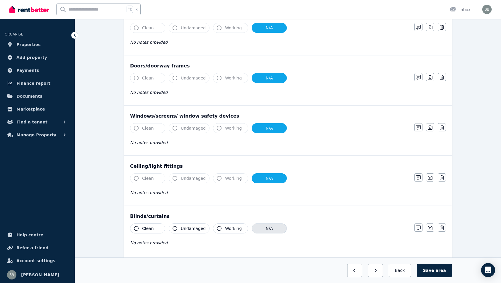
click at [266, 228] on button "N/A" at bounding box center [269, 228] width 35 height 10
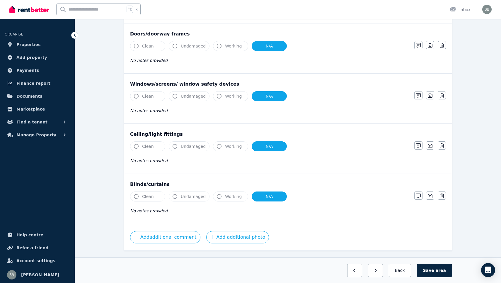
scroll to position [115, 0]
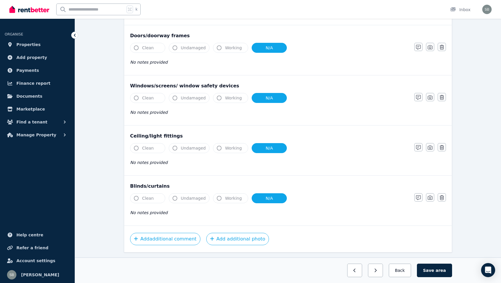
click at [263, 147] on button "N/A" at bounding box center [269, 148] width 35 height 10
click at [217, 151] on button "Working" at bounding box center [230, 148] width 35 height 10
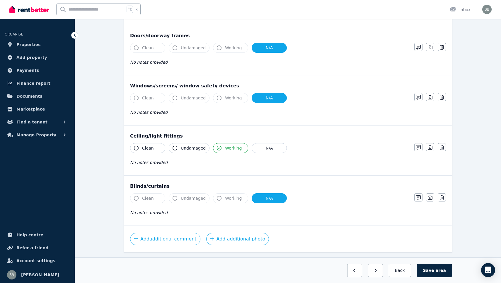
click at [217, 151] on button "Working" at bounding box center [230, 148] width 35 height 10
click at [262, 148] on button "N/A" at bounding box center [269, 148] width 35 height 10
click at [258, 146] on button "N/A" at bounding box center [269, 148] width 35 height 10
click at [217, 147] on icon "button" at bounding box center [219, 148] width 5 height 5
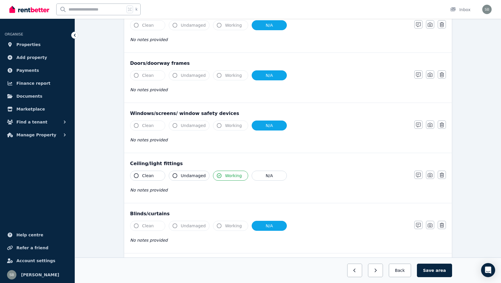
scroll to position [86, 0]
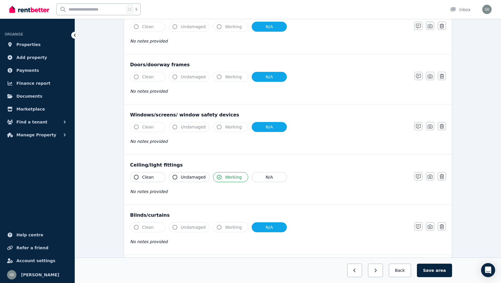
click at [261, 124] on button "N/A" at bounding box center [269, 127] width 35 height 10
click at [227, 129] on span "Working" at bounding box center [233, 127] width 17 height 6
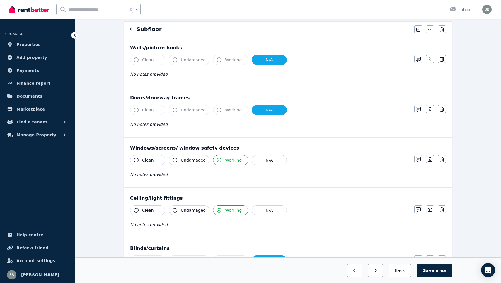
scroll to position [52, 0]
click at [268, 111] on button "N/A" at bounding box center [269, 111] width 35 height 10
click at [237, 112] on span "Working" at bounding box center [233, 111] width 17 height 6
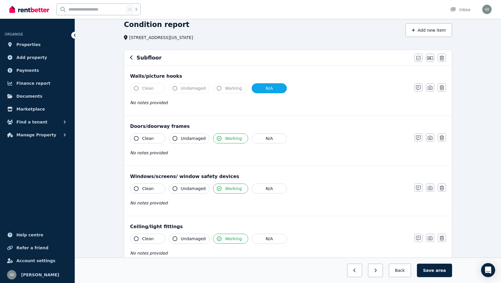
scroll to position [21, 0]
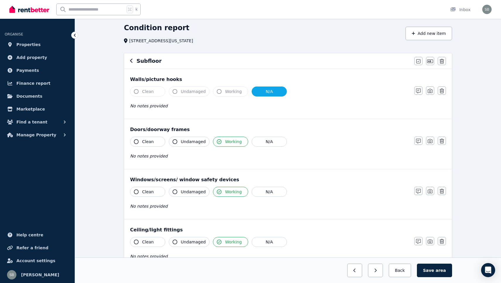
click at [266, 91] on button "N/A" at bounding box center [269, 91] width 35 height 10
click at [235, 90] on span "Working" at bounding box center [233, 92] width 17 height 6
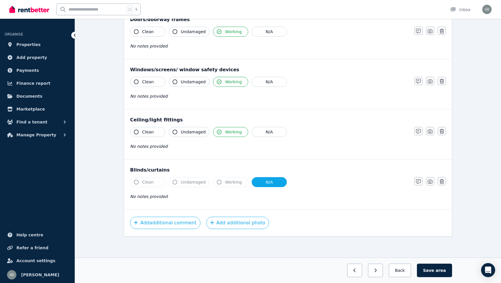
scroll to position [131, 0]
click at [176, 222] on button "Add additional comment" at bounding box center [165, 223] width 70 height 12
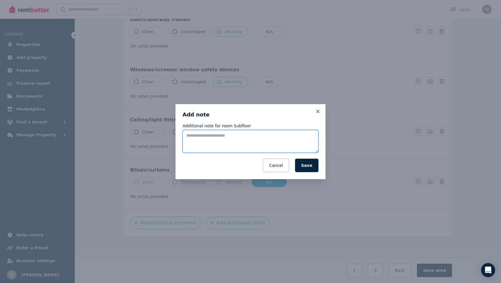
click at [214, 141] on textarea "Additional note for room Subfloor" at bounding box center [251, 141] width 136 height 23
click at [272, 135] on textarea "**********" at bounding box center [251, 141] width 136 height 23
click at [249, 142] on textarea "**********" at bounding box center [251, 141] width 136 height 23
click at [215, 142] on textarea "**********" at bounding box center [251, 141] width 136 height 23
type textarea "**********"
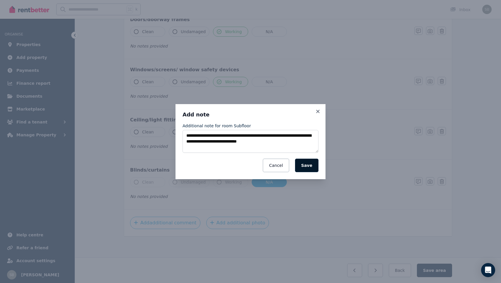
click at [303, 168] on button "Save" at bounding box center [306, 165] width 23 height 13
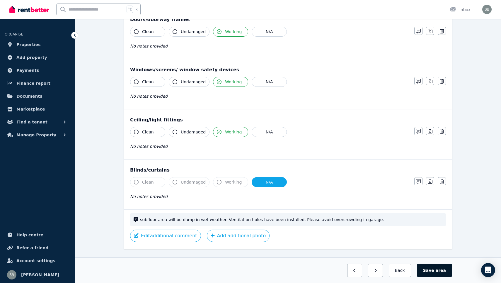
click at [436, 270] on button "Save area" at bounding box center [434, 269] width 35 height 13
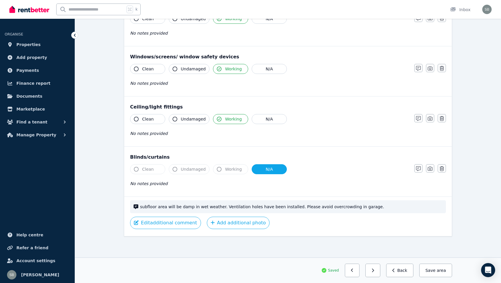
scroll to position [151, 0]
click at [395, 270] on icon "button" at bounding box center [393, 270] width 3 height 4
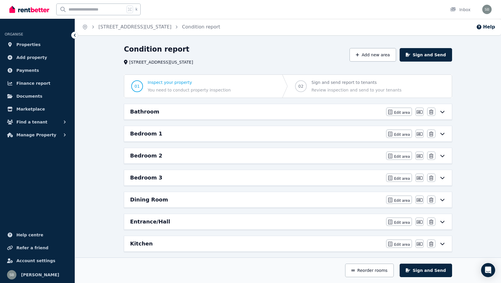
scroll to position [0, 0]
click at [422, 53] on button "Sign and Send" at bounding box center [426, 54] width 52 height 13
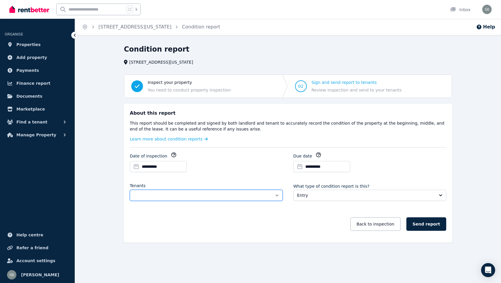
click at [198, 194] on select "**********" at bounding box center [206, 195] width 153 height 11
select select "**********"
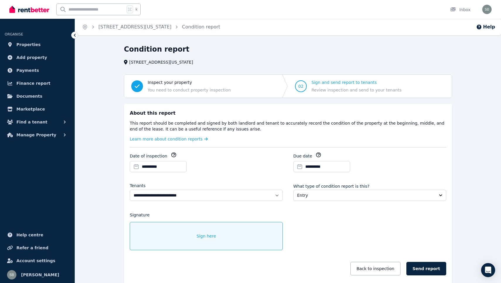
click at [242, 201] on div "**********" at bounding box center [206, 194] width 153 height 23
click at [305, 166] on input "**********" at bounding box center [321, 166] width 57 height 11
click at [218, 236] on div "Sign here" at bounding box center [206, 236] width 153 height 28
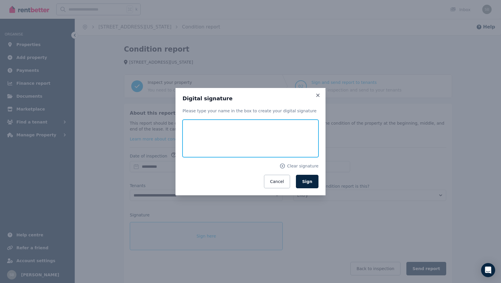
click at [235, 145] on input "text" at bounding box center [251, 139] width 136 height 38
type input "*"
type input "**********"
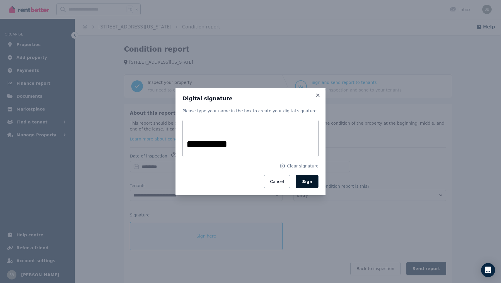
click at [306, 183] on span "Sign" at bounding box center [307, 181] width 10 height 5
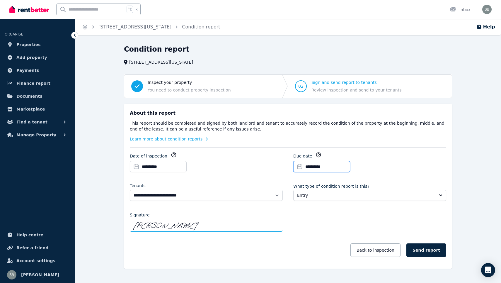
click at [326, 163] on input "**********" at bounding box center [321, 166] width 57 height 11
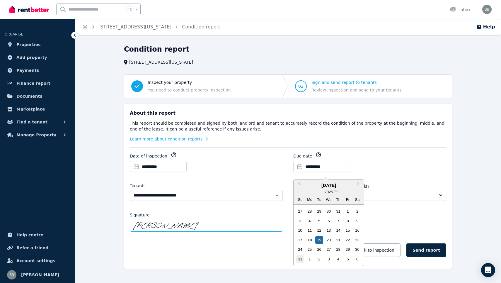
click at [302, 259] on div "31" at bounding box center [300, 259] width 8 height 8
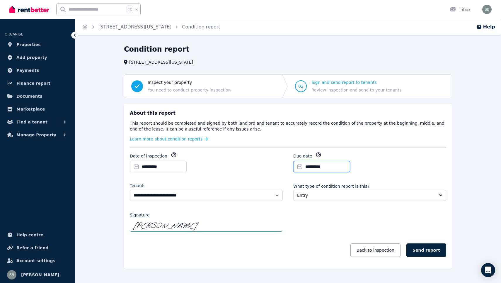
click at [326, 166] on input "**********" at bounding box center [321, 166] width 57 height 11
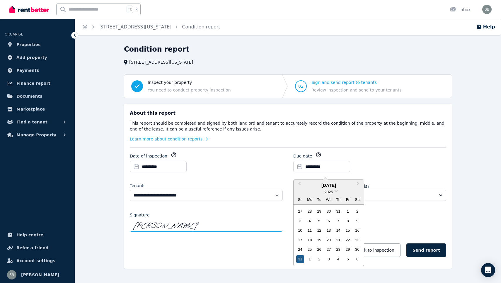
click at [302, 258] on div "31" at bounding box center [300, 259] width 8 height 8
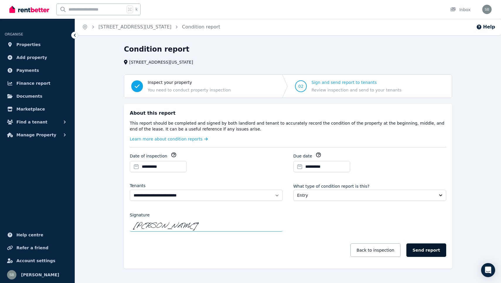
click at [428, 251] on button "Send report" at bounding box center [427, 249] width 40 height 13
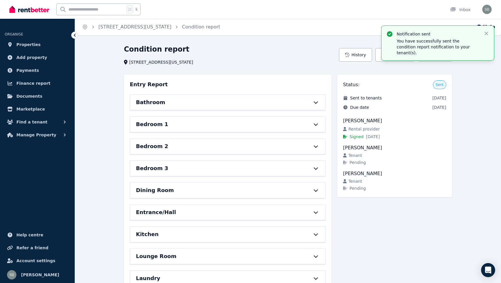
click at [286, 55] on div "Condition report" at bounding box center [230, 50] width 212 height 11
click at [486, 34] on icon "button" at bounding box center [487, 34] width 4 height 4
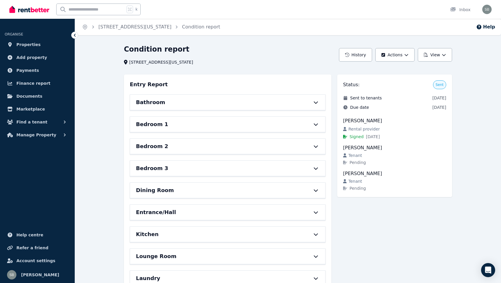
click at [302, 42] on div "Home [STREET_ADDRESS][US_STATE] Condition report Help Condition report [STREET_…" at bounding box center [250, 141] width 501 height 283
click at [38, 43] on link "Properties" at bounding box center [37, 45] width 65 height 12
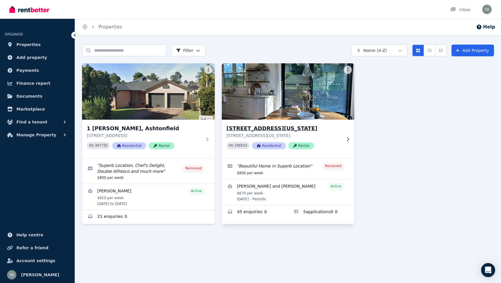
click at [268, 100] on img at bounding box center [287, 91] width 139 height 59
